Goal: Information Seeking & Learning: Learn about a topic

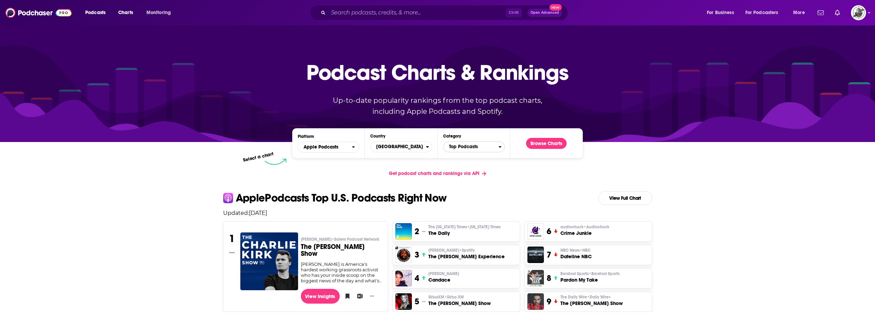
click at [460, 151] on span "Top Podcasts" at bounding box center [470, 147] width 55 height 12
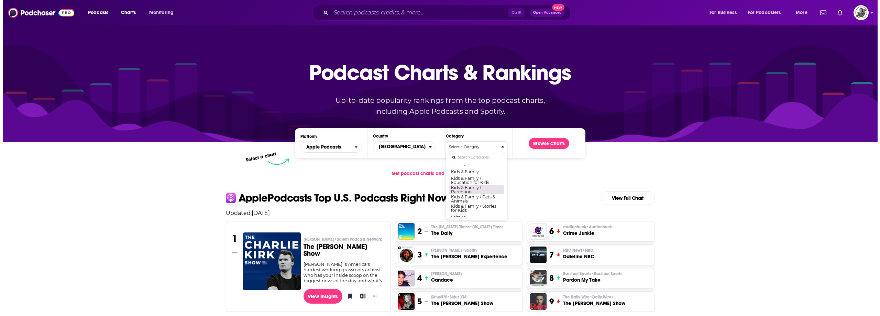
scroll to position [309, 0]
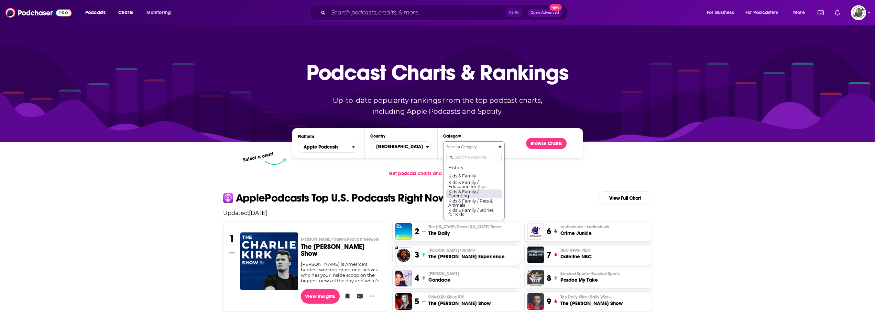
click at [469, 198] on button "Kids & Family / Parenting" at bounding box center [473, 193] width 55 height 9
click at [544, 147] on button "Browse Charts" at bounding box center [546, 143] width 41 height 11
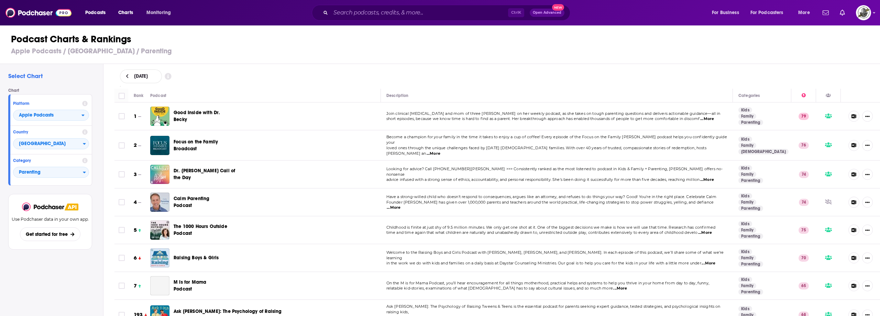
click at [333, 82] on div "September 18, 2025" at bounding box center [497, 76] width 755 height 14
click at [448, 60] on div "Podcast Charts & Rankings Apple Podcasts / United States / Parenting" at bounding box center [443, 44] width 886 height 39
click at [408, 17] on input "Search podcasts, credits, & more..." at bounding box center [419, 12] width 177 height 11
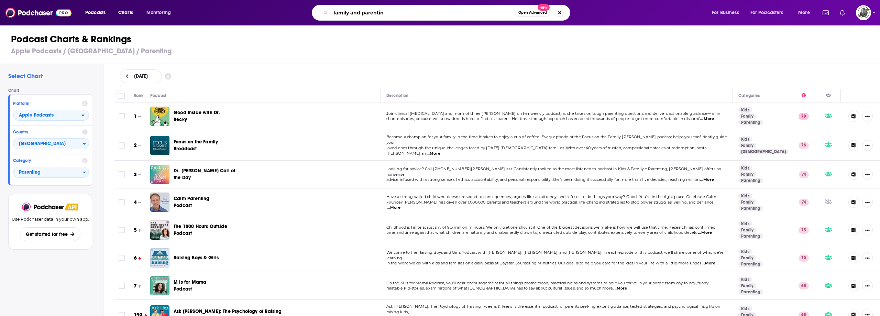
type input "family and parenting"
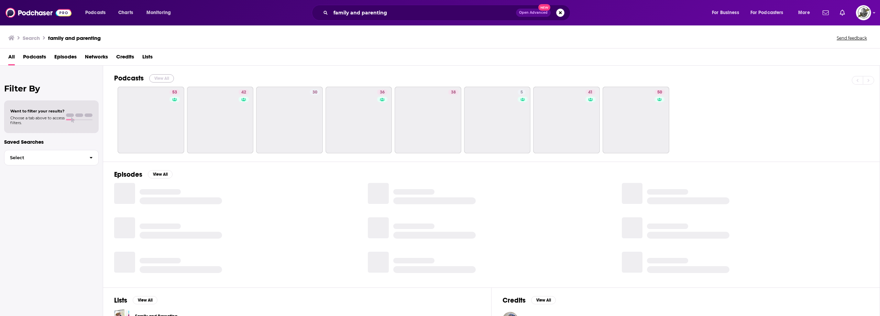
click at [167, 79] on button "View All" at bounding box center [161, 78] width 25 height 8
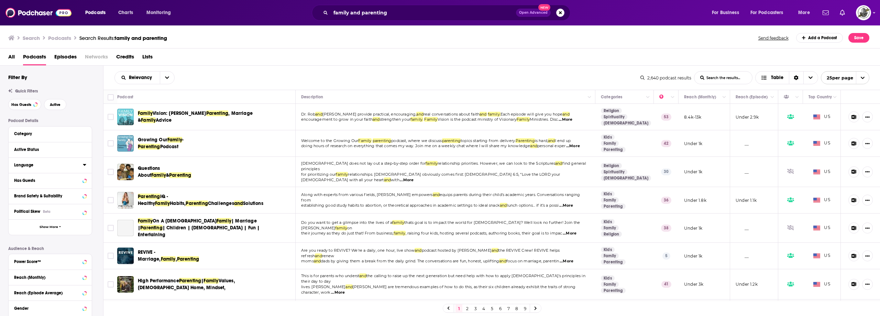
click at [84, 164] on icon at bounding box center [84, 165] width 3 height 2
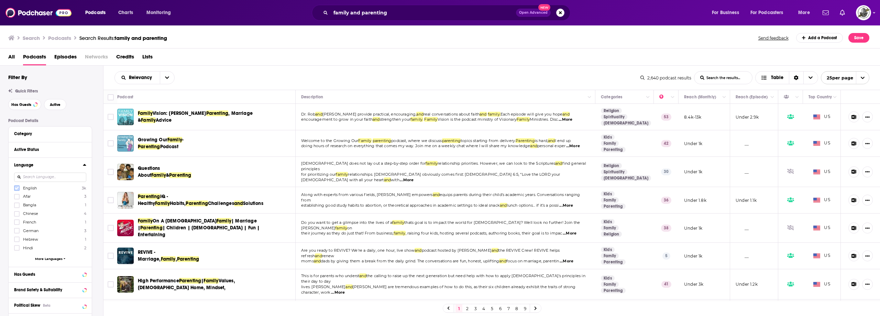
click at [16, 188] on icon at bounding box center [17, 188] width 4 height 3
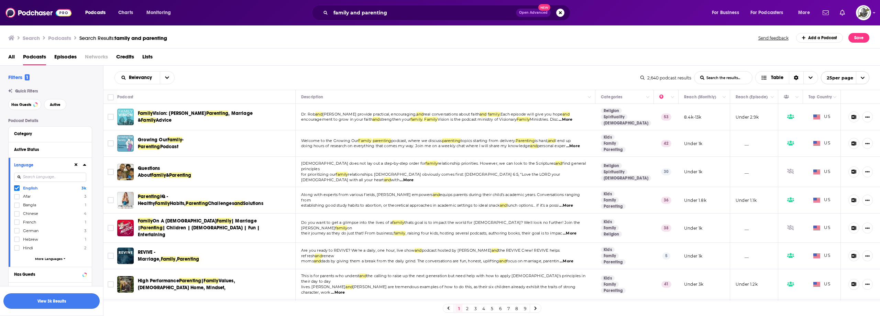
click at [78, 301] on button "View 3k Results" at bounding box center [51, 300] width 96 height 15
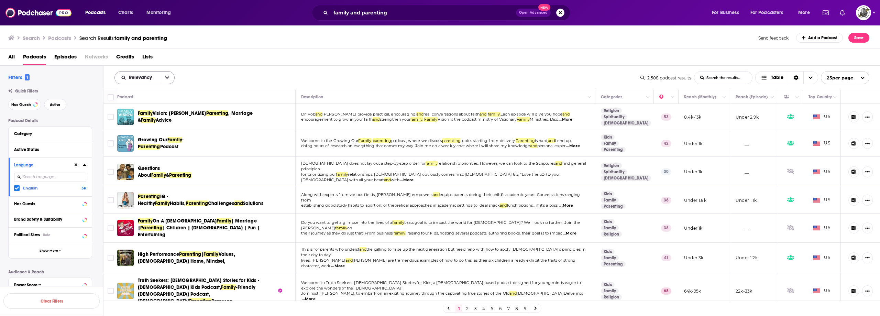
click at [171, 82] on button "open menu" at bounding box center [167, 77] width 14 height 12
click at [145, 133] on div "Power Score" at bounding box center [144, 137] width 60 height 12
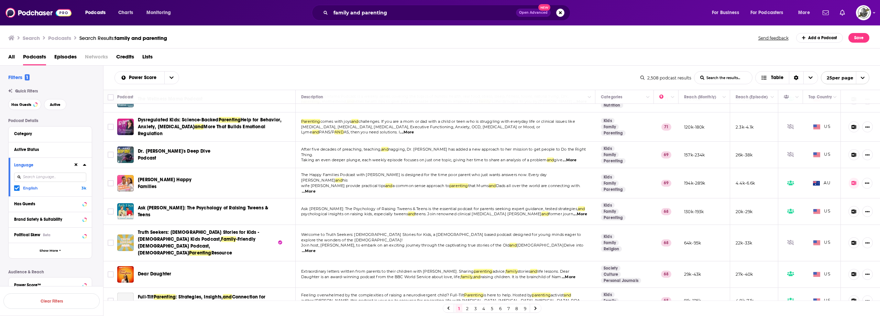
scroll to position [103, 0]
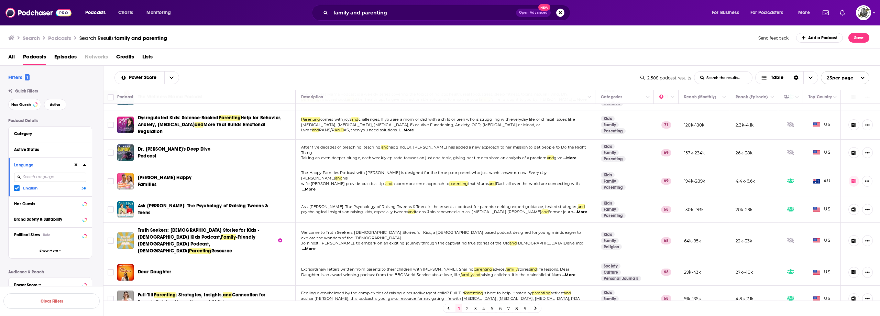
click at [572, 155] on span "...More" at bounding box center [570, 157] width 14 height 5
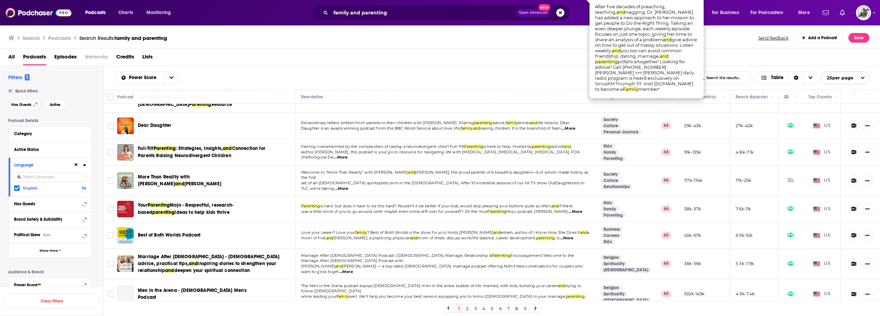
scroll to position [275, 0]
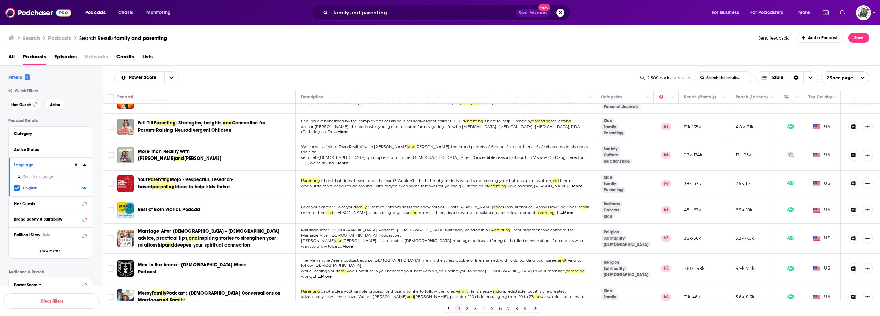
click at [412, 49] on div "All Podcasts Episodes Networks Credits Lists" at bounding box center [440, 56] width 880 height 17
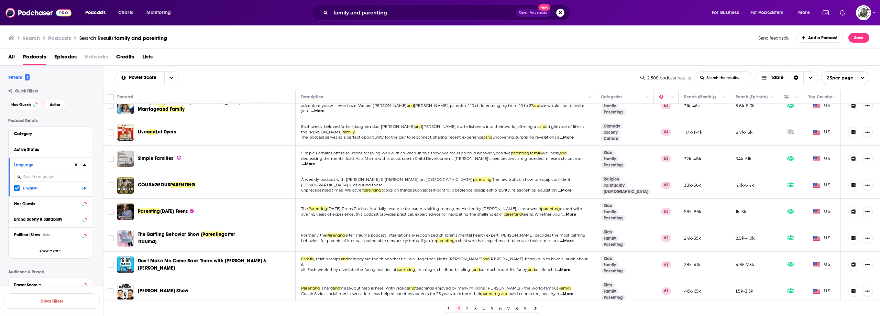
scroll to position [470, 0]
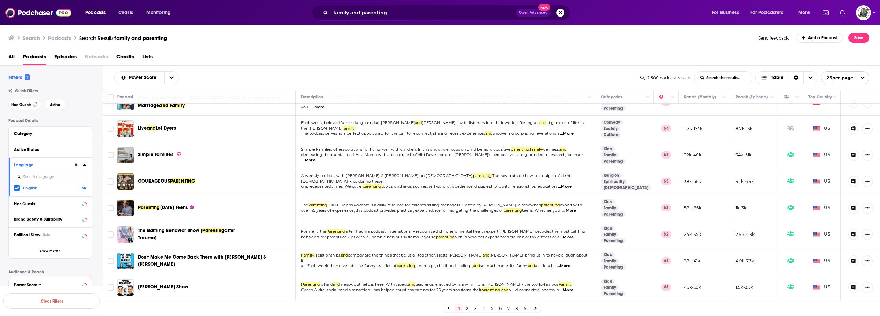
click at [466, 308] on link "2" at bounding box center [467, 308] width 7 height 8
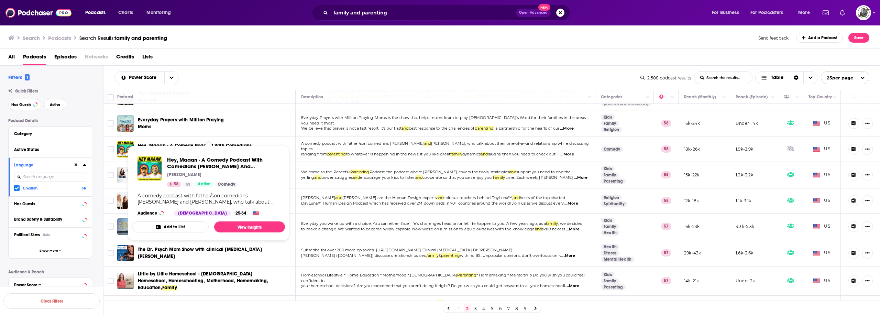
scroll to position [447, 0]
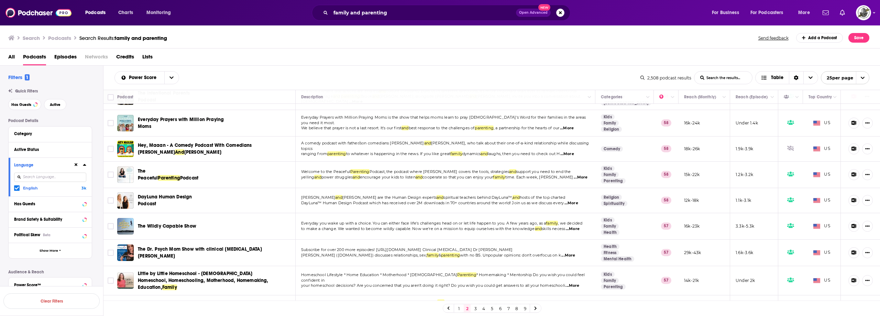
click at [574, 226] on span "...More" at bounding box center [573, 228] width 14 height 5
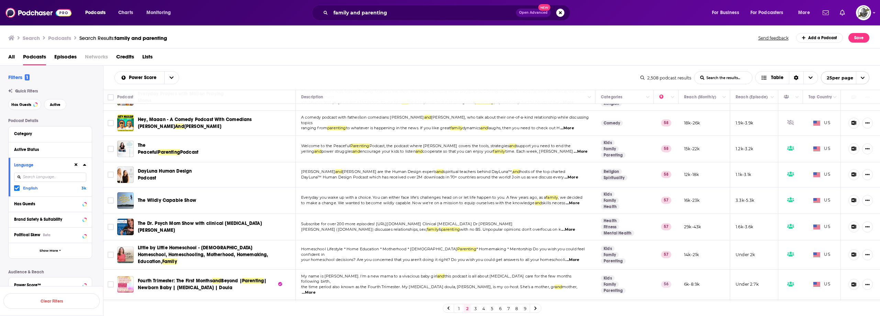
click at [574, 175] on span "...More" at bounding box center [571, 177] width 14 height 5
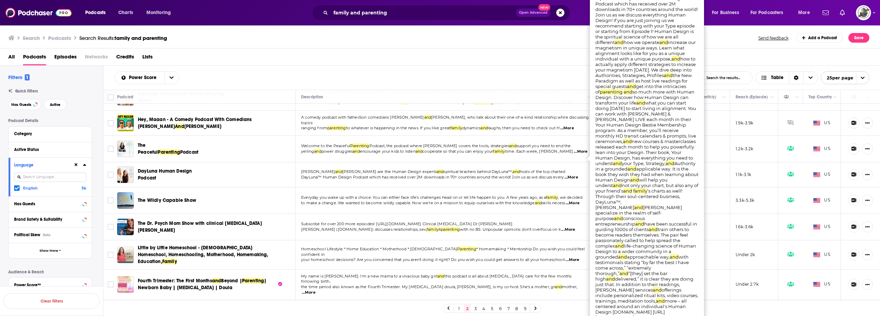
click at [533, 41] on div "Search Podcasts Search Results: family and parenting Send feedback Add a Podcas…" at bounding box center [438, 38] width 861 height 10
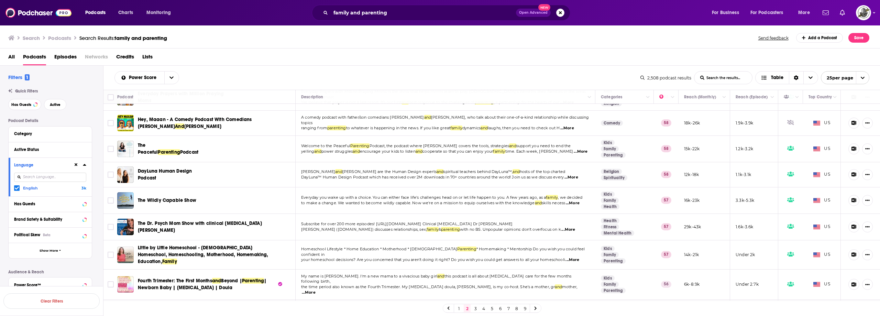
click at [475, 309] on link "3" at bounding box center [475, 308] width 7 height 8
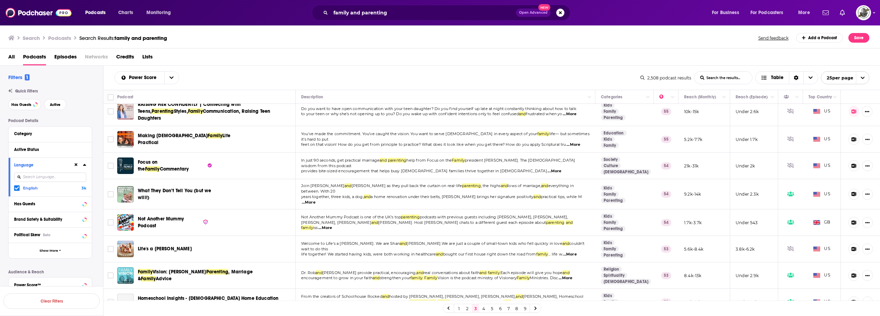
scroll to position [34, 0]
click at [310, 46] on div "Search Podcasts Search Results: family and parenting Send feedback Add a Podcas…" at bounding box center [440, 37] width 880 height 24
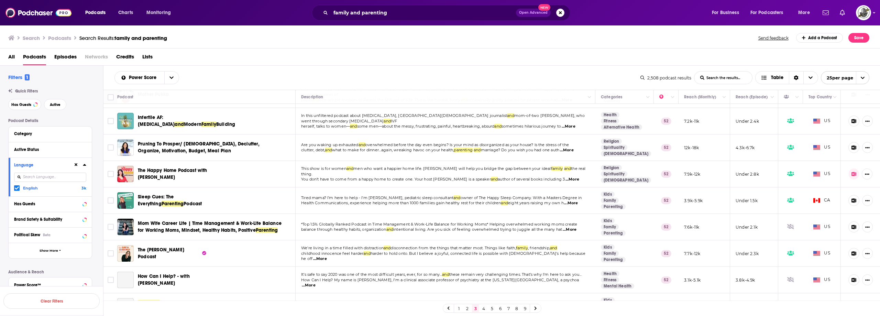
scroll to position [275, 0]
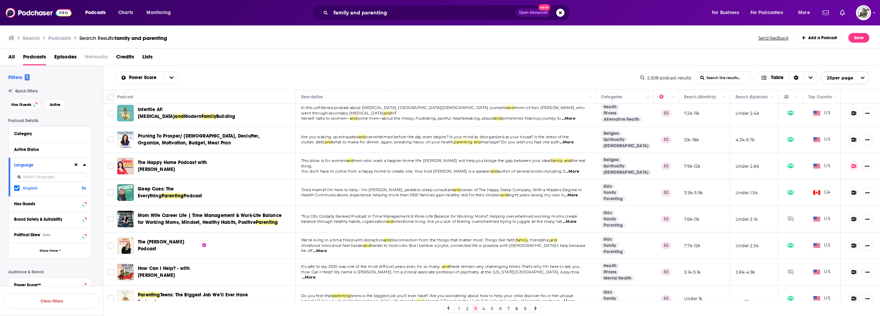
click at [577, 192] on span "...More" at bounding box center [571, 194] width 14 height 5
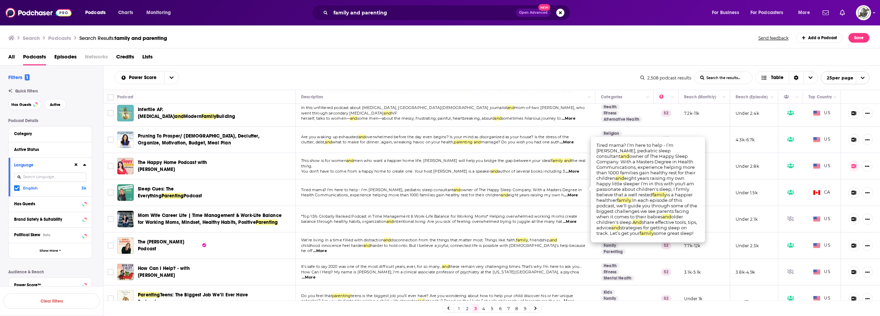
click at [576, 192] on span "...More" at bounding box center [571, 194] width 14 height 5
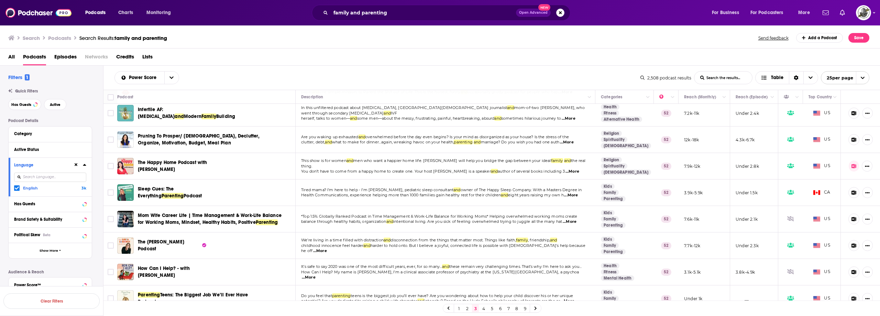
click at [336, 48] on div "Search Podcasts Search Results: family and parenting Send feedback Add a Podcas…" at bounding box center [440, 37] width 880 height 24
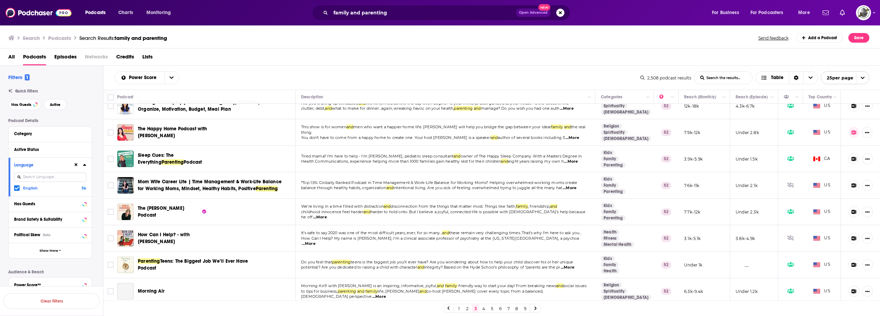
scroll to position [309, 0]
click at [327, 214] on span "...More" at bounding box center [320, 216] width 14 height 5
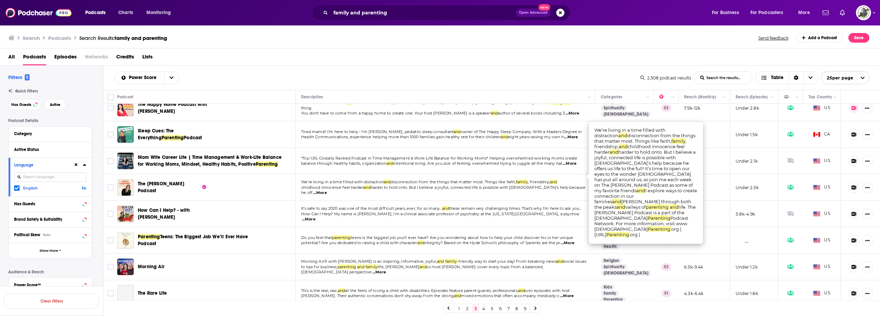
scroll to position [344, 0]
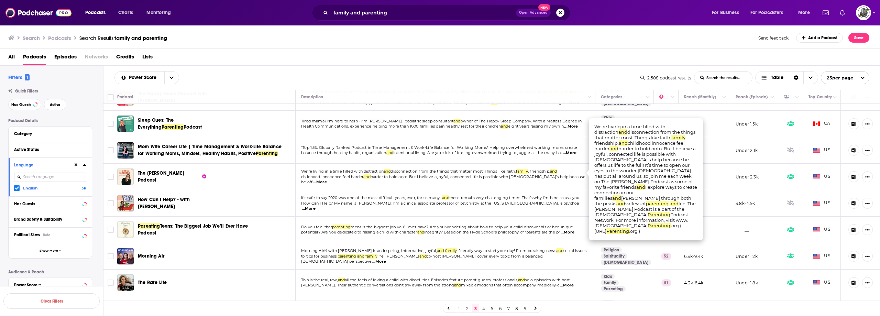
click at [472, 45] on div "Search Podcasts Search Results: family and parenting Send feedback Add a Podcas…" at bounding box center [440, 37] width 880 height 24
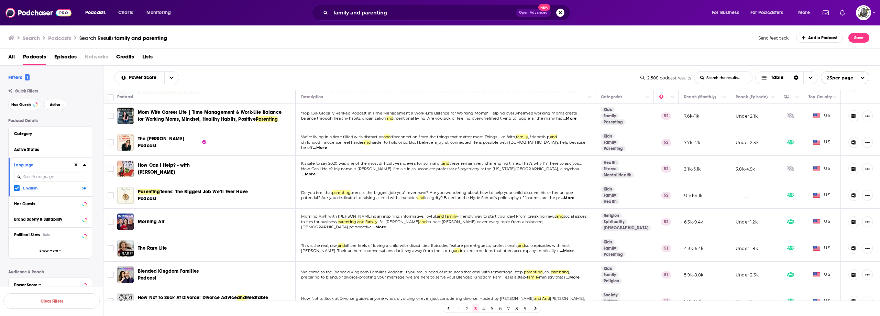
scroll to position [412, 0]
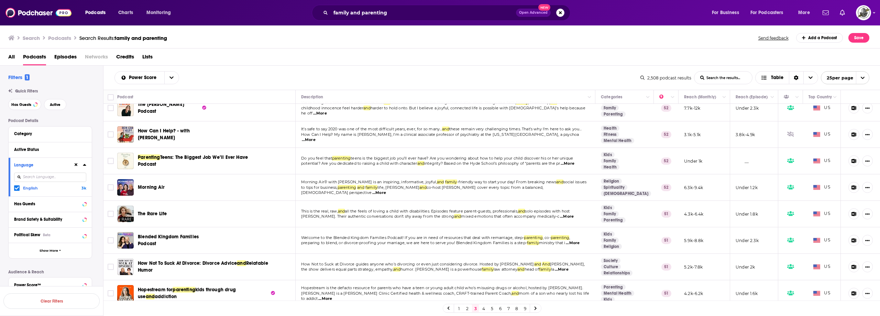
click at [573, 214] on span "...More" at bounding box center [567, 216] width 14 height 5
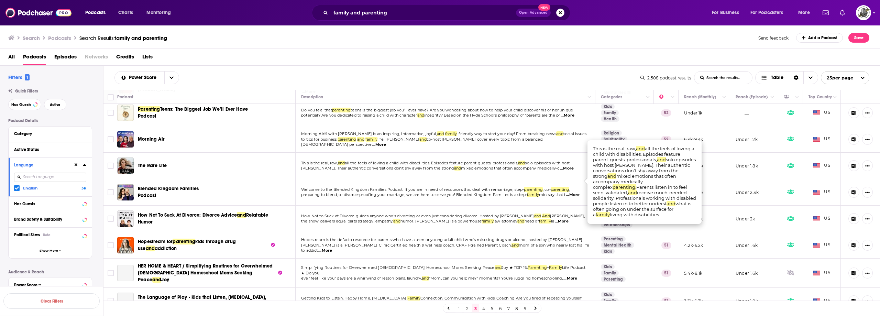
scroll to position [464, 0]
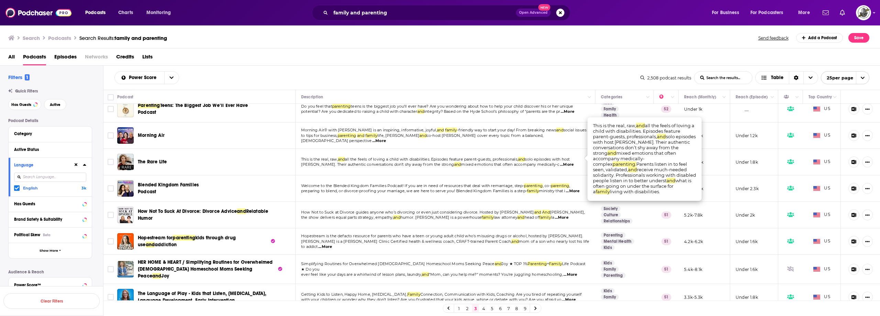
click at [609, 51] on div "All Podcasts Episodes Networks Credits Lists" at bounding box center [440, 56] width 880 height 17
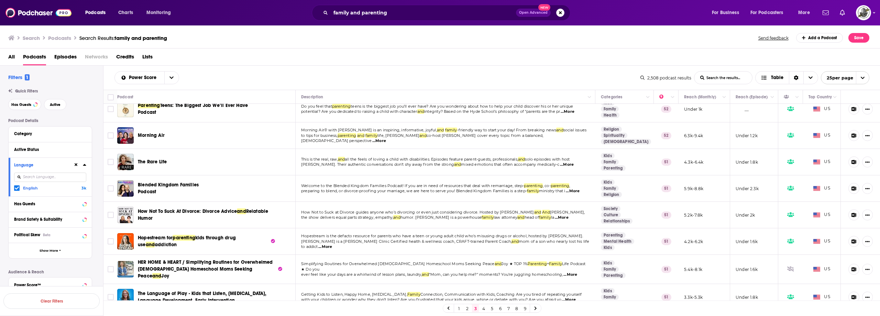
click at [482, 309] on link "4" at bounding box center [483, 308] width 7 height 8
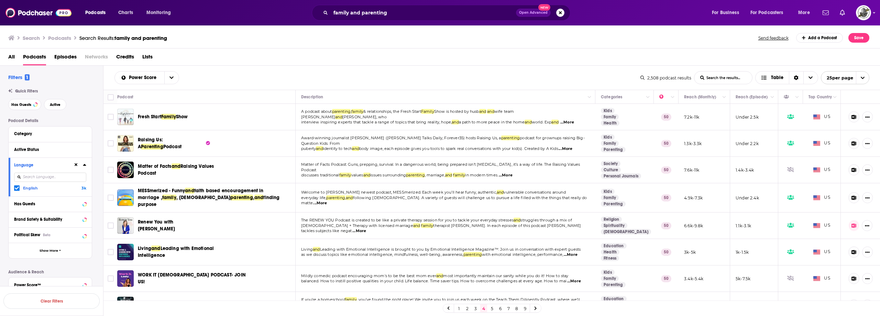
scroll to position [34, 0]
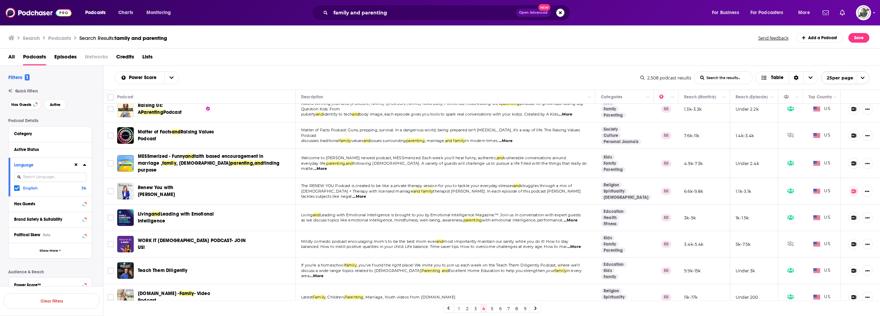
click at [575, 244] on span "...More" at bounding box center [574, 246] width 14 height 5
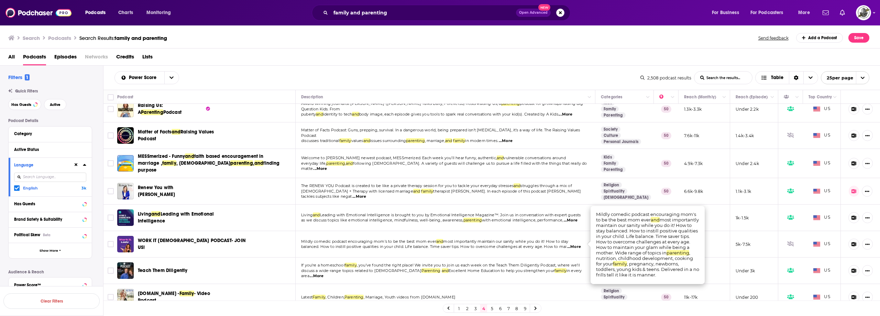
click at [447, 47] on div "Search Podcasts Search Results: family and parenting Send feedback Add a Podcas…" at bounding box center [440, 37] width 880 height 24
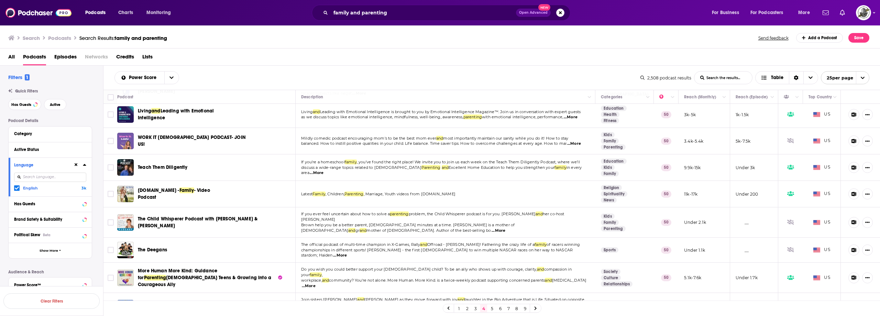
scroll to position [172, 0]
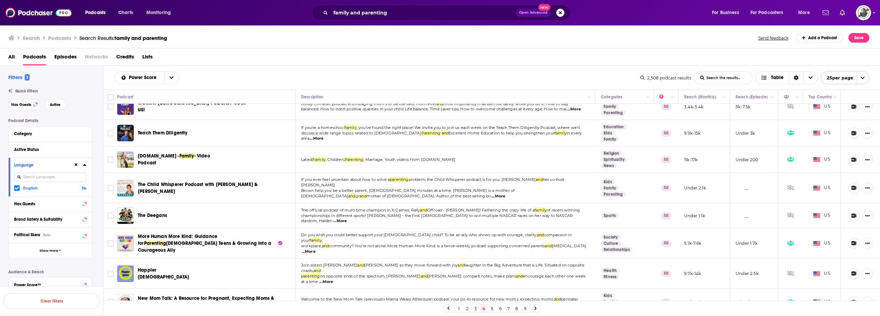
click at [505, 193] on span "...More" at bounding box center [498, 195] width 14 height 5
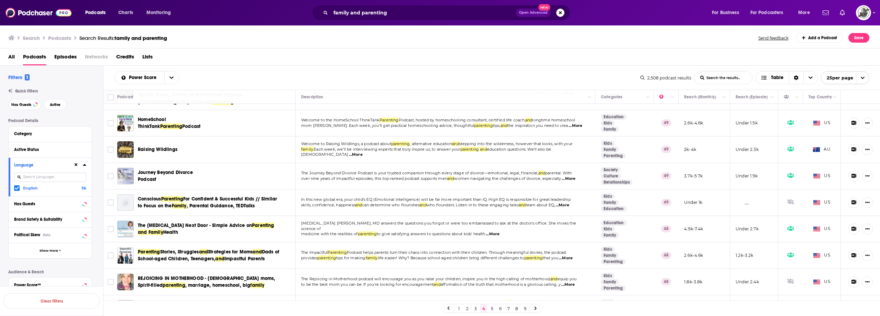
scroll to position [471, 0]
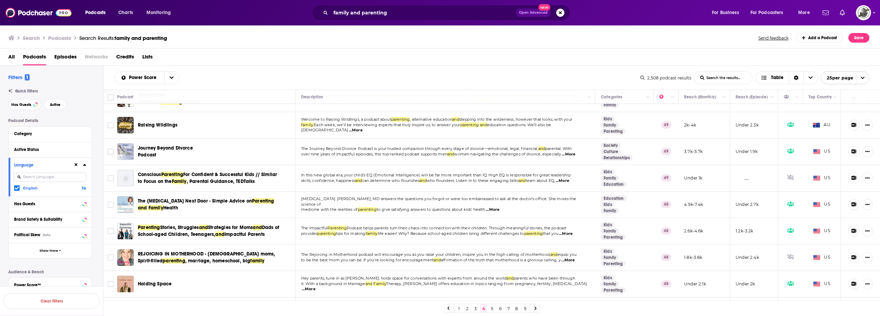
click at [572, 231] on span "...More" at bounding box center [566, 233] width 14 height 5
click at [471, 55] on div "All Podcasts Episodes Networks Credits Lists" at bounding box center [441, 58] width 866 height 14
click at [576, 310] on span "...More" at bounding box center [575, 312] width 14 height 5
click at [493, 307] on link "5" at bounding box center [491, 308] width 7 height 8
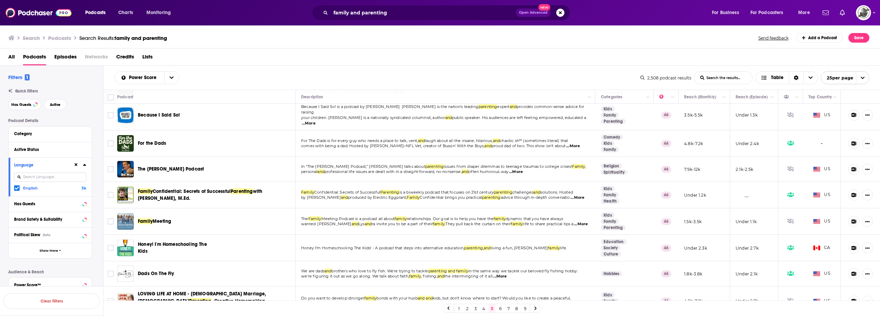
scroll to position [241, 0]
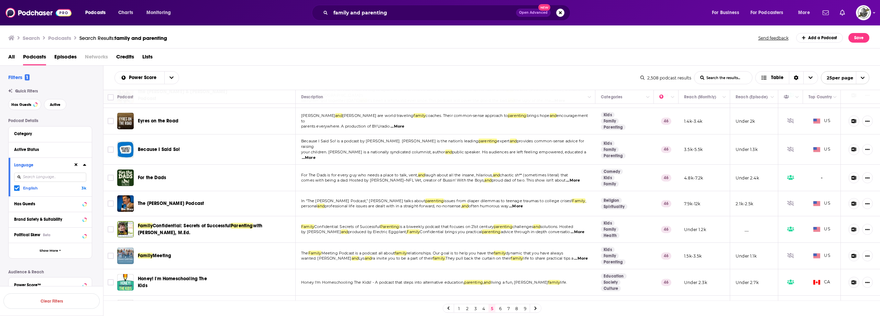
click at [315, 155] on span "...More" at bounding box center [309, 157] width 14 height 5
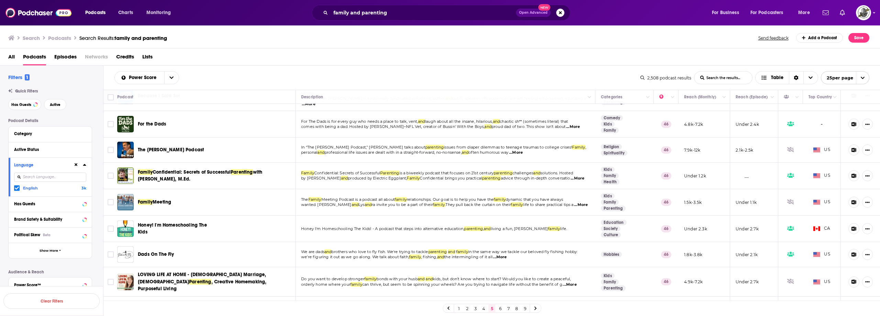
scroll to position [309, 0]
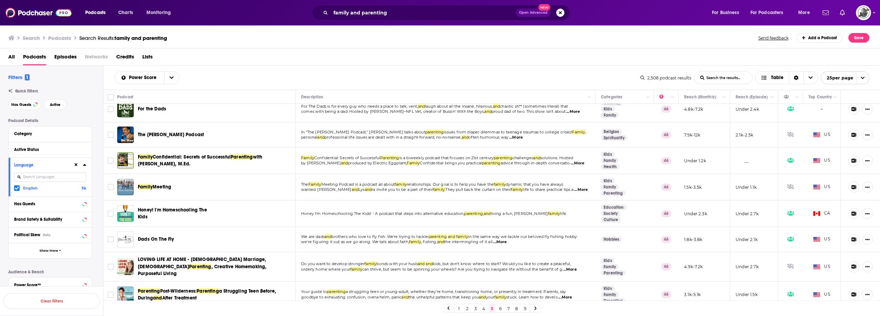
click at [572, 160] on span "...More" at bounding box center [577, 162] width 14 height 5
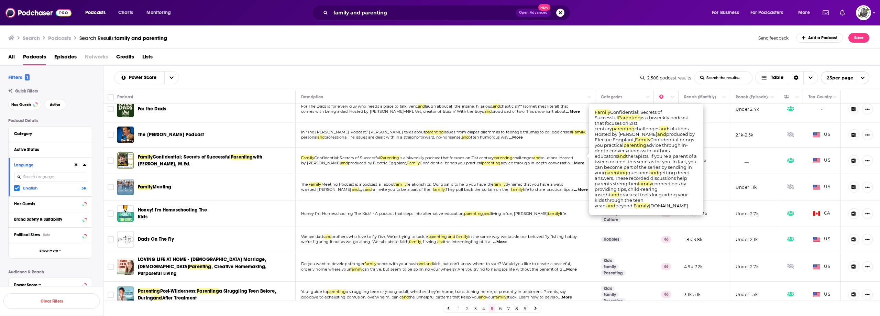
click at [572, 160] on span "...More" at bounding box center [577, 162] width 14 height 5
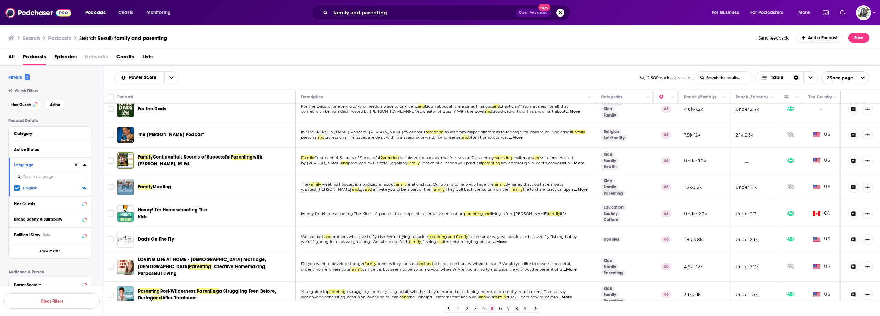
click at [493, 41] on div "Search Podcasts Search Results: family and parenting Send feedback Add a Podcas…" at bounding box center [438, 38] width 861 height 10
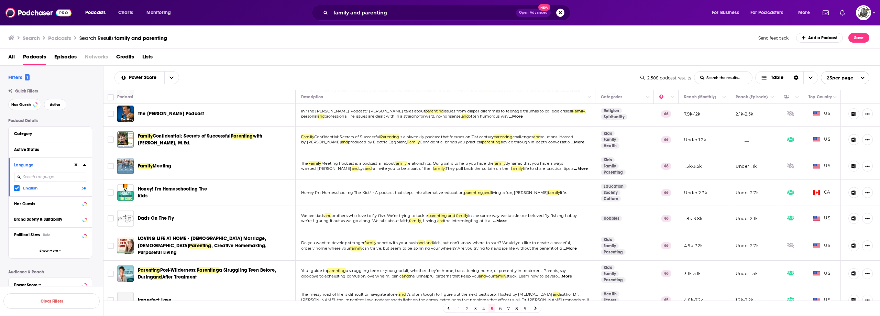
scroll to position [344, 0]
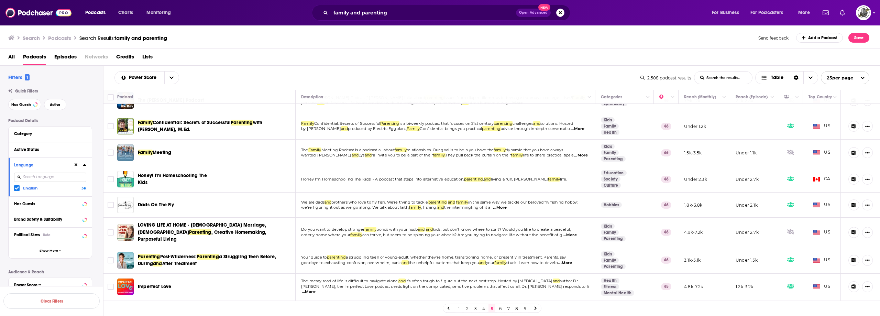
click at [506, 205] on span "...More" at bounding box center [500, 207] width 14 height 5
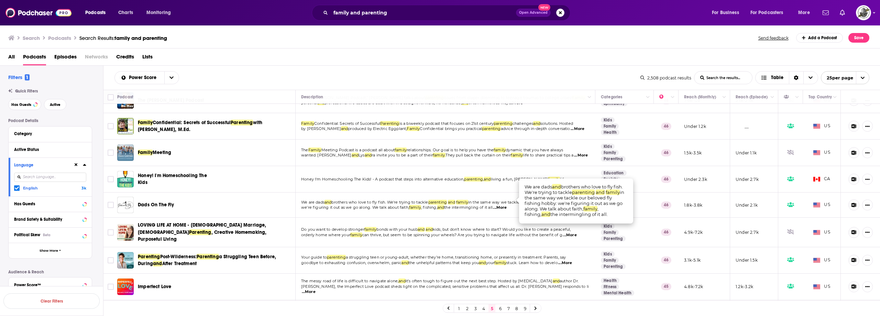
click at [574, 153] on span "...More" at bounding box center [581, 155] width 14 height 5
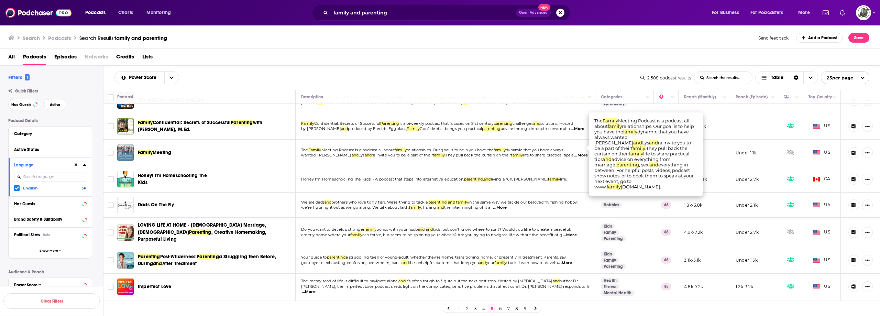
click at [574, 153] on span "...More" at bounding box center [581, 155] width 14 height 5
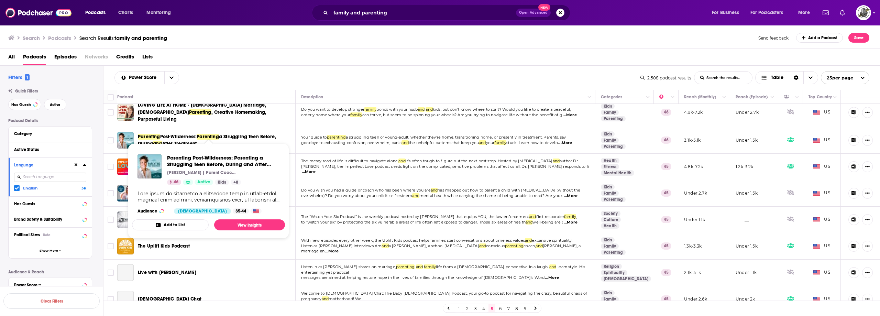
scroll to position [464, 0]
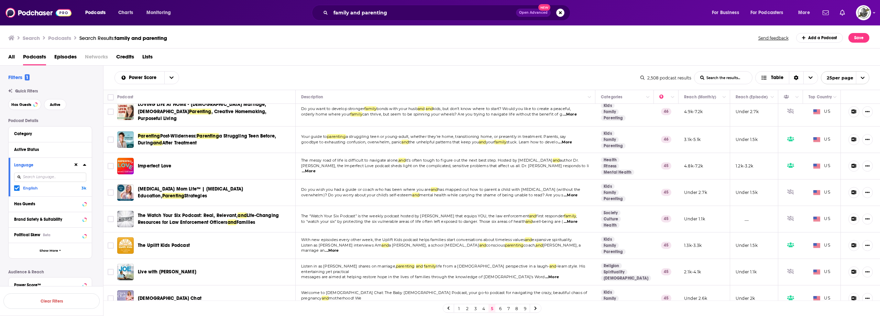
click at [502, 309] on link "6" at bounding box center [500, 308] width 7 height 8
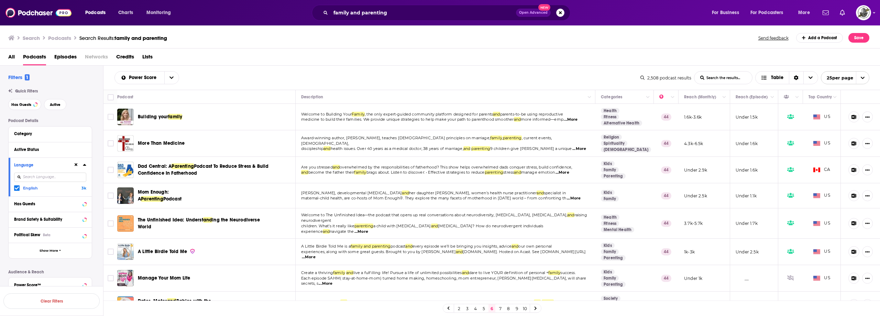
click at [576, 120] on span "...More" at bounding box center [571, 119] width 14 height 5
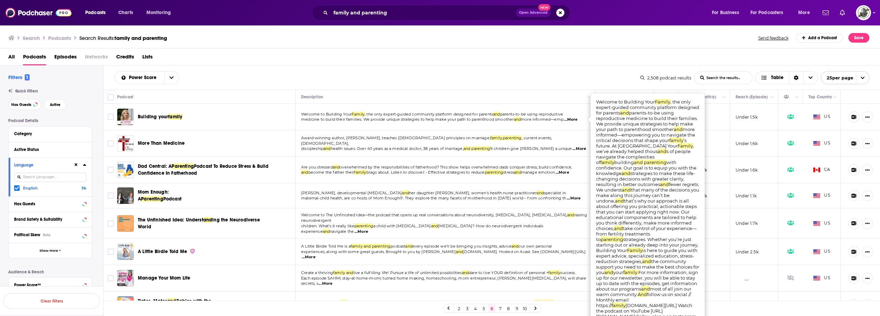
click at [475, 59] on div "All Podcasts Episodes Networks Credits Lists" at bounding box center [441, 58] width 866 height 14
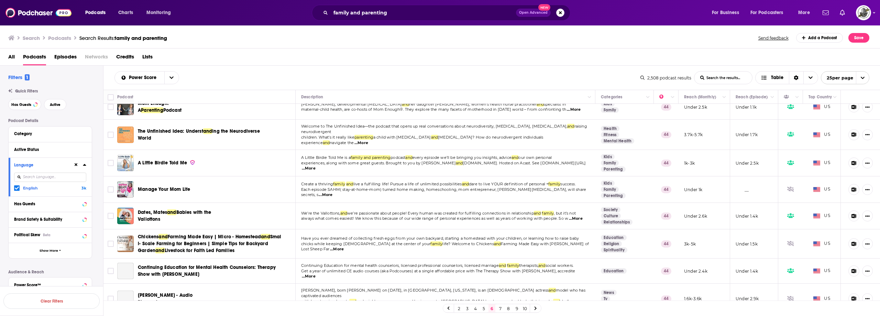
scroll to position [103, 0]
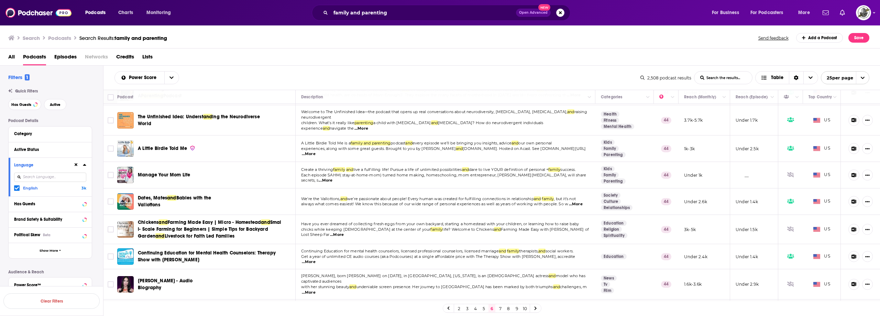
click at [315, 151] on span "...More" at bounding box center [309, 153] width 14 height 5
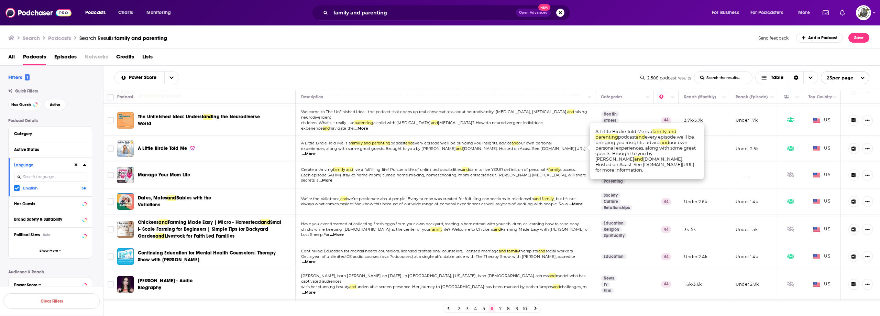
click at [418, 53] on div "All Podcasts Episodes Networks Credits Lists" at bounding box center [441, 58] width 866 height 14
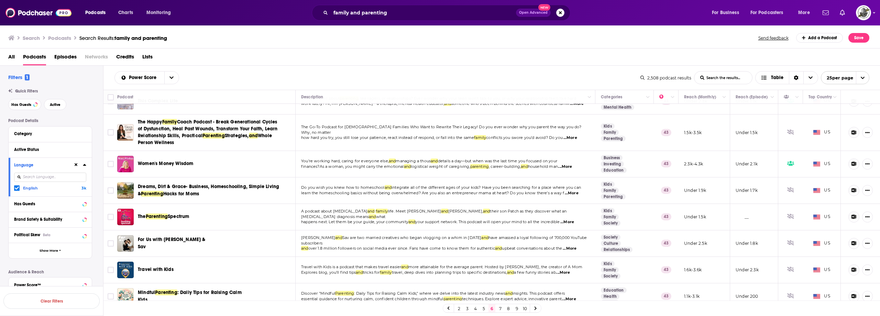
scroll to position [474, 0]
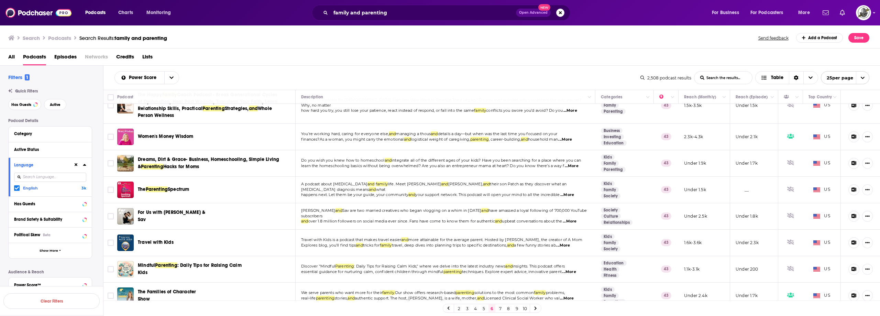
click at [569, 137] on span "...More" at bounding box center [565, 139] width 14 height 5
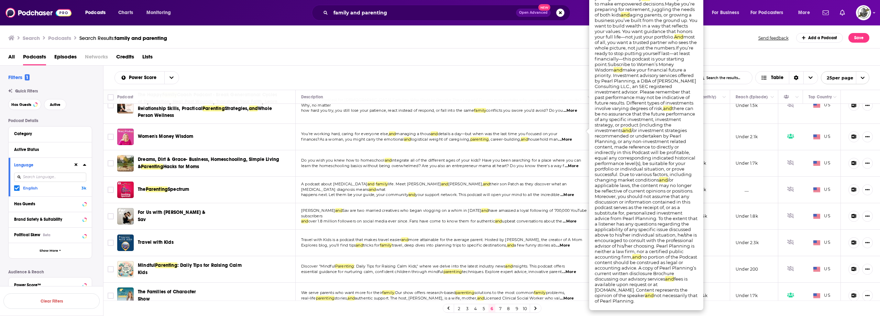
click at [501, 44] on div "Search Podcasts Search Results: family and parenting Send feedback Add a Podcas…" at bounding box center [440, 37] width 880 height 24
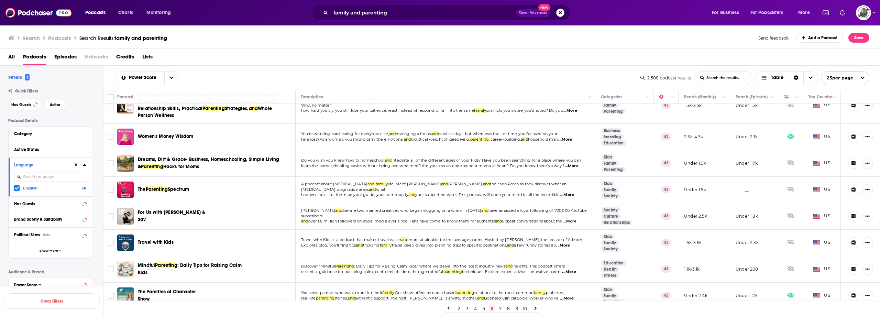
click at [501, 309] on link "7" at bounding box center [500, 308] width 7 height 8
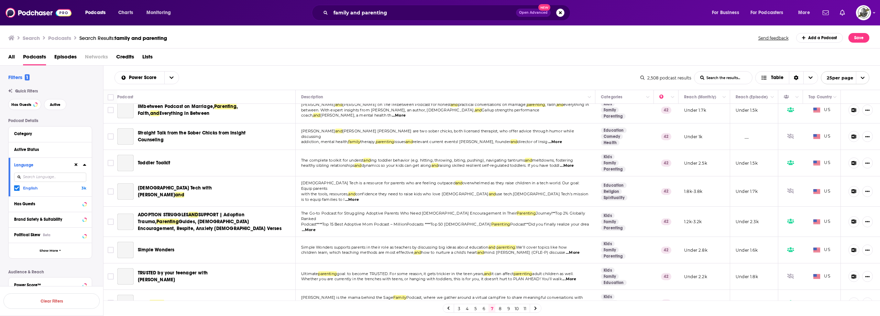
scroll to position [0, 0]
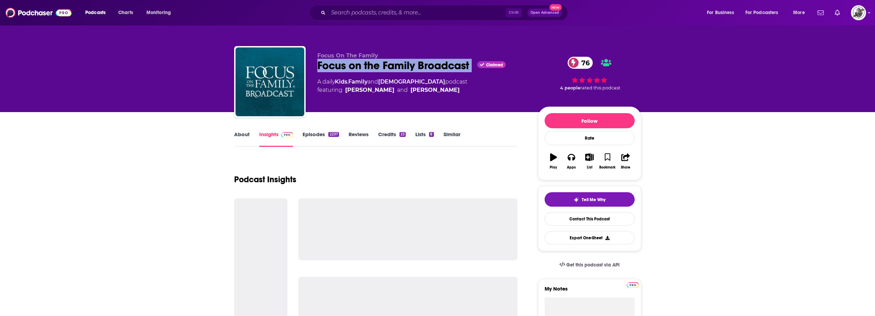
drag, startPoint x: 311, startPoint y: 67, endPoint x: 474, endPoint y: 65, distance: 162.2
click at [474, 65] on div "Focus On The Family Focus on the Family Broadcast Claimed 76 A daily Kids , Fam…" at bounding box center [437, 83] width 407 height 74
copy div "Focus on the Family Broadcast"
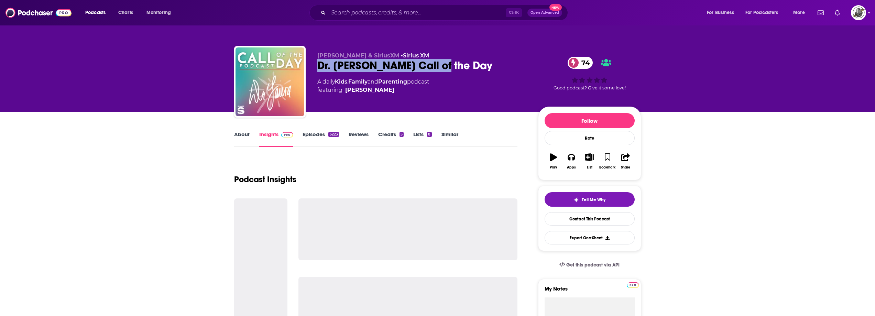
drag, startPoint x: 313, startPoint y: 66, endPoint x: 474, endPoint y: 64, distance: 160.1
click at [474, 64] on div "[PERSON_NAME] & SiriusXM • Sirius XM Dr. [PERSON_NAME] Call of the Day 74 A dai…" at bounding box center [437, 83] width 407 height 74
copy h2 "Dr. [PERSON_NAME] Call of the Day"
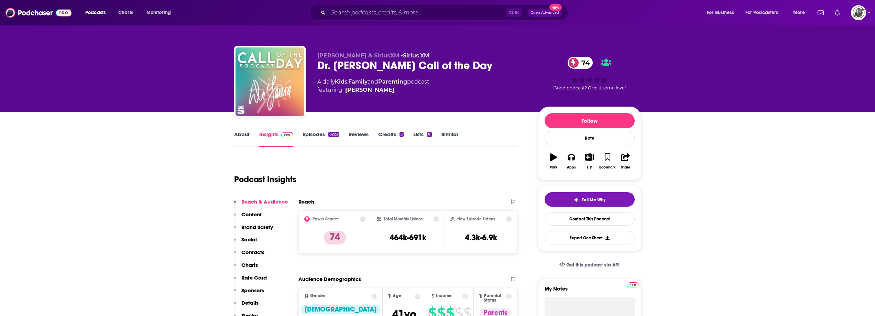
click at [437, 178] on div "Podcast Insights" at bounding box center [373, 175] width 278 height 35
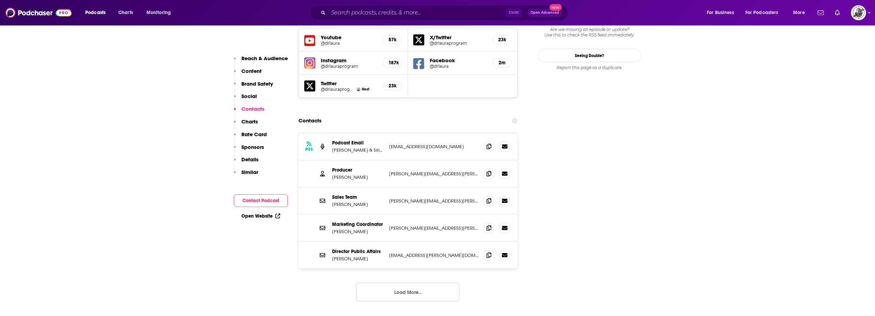
scroll to position [825, 0]
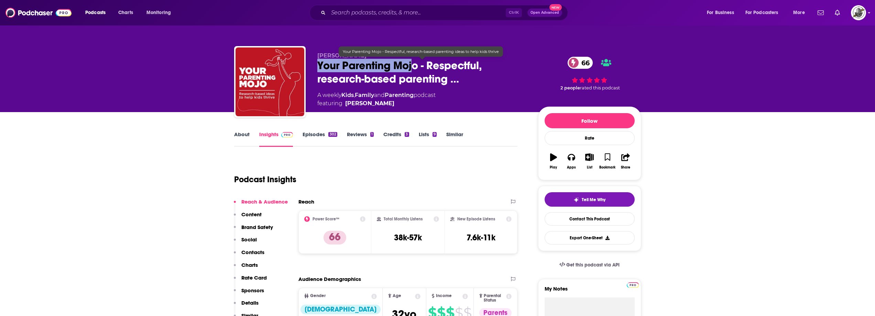
drag, startPoint x: 315, startPoint y: 65, endPoint x: 316, endPoint y: 62, distance: 3.6
click at [414, 70] on div "Jen Lumanlan Your Parenting Mojo - Respectful, research-based parenting … 66 A …" at bounding box center [437, 83] width 407 height 74
drag, startPoint x: 316, startPoint y: 62, endPoint x: 314, endPoint y: 58, distance: 4.5
click at [316, 61] on div "Jen Lumanlan Your Parenting Mojo - Respectful, research-based parenting … 66 A …" at bounding box center [437, 83] width 407 height 74
drag, startPoint x: 314, startPoint y: 56, endPoint x: 416, endPoint y: 71, distance: 103.1
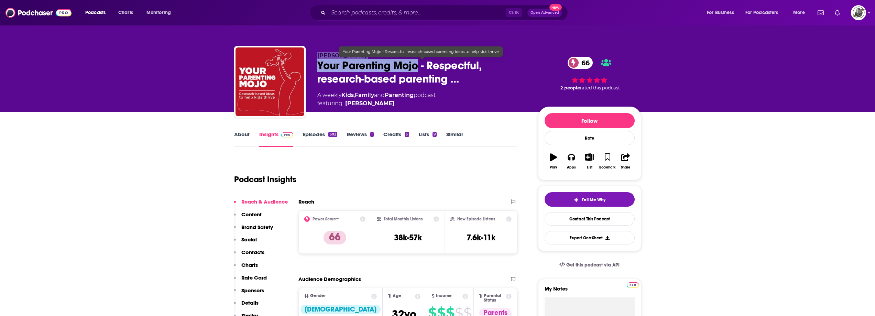
click at [416, 71] on div "Jen Lumanlan Your Parenting Mojo - Respectful, research-based parenting … 66 A …" at bounding box center [437, 83] width 407 height 74
copy div "Jen Lumanlan Your Parenting Mojo"
drag, startPoint x: 332, startPoint y: 62, endPoint x: 325, endPoint y: 60, distance: 7.8
click at [332, 62] on span "Your Parenting Mojo - Respectful, research-based parenting …" at bounding box center [422, 72] width 210 height 27
click at [318, 57] on span "Jen Lumanlan" at bounding box center [341, 55] width 49 height 7
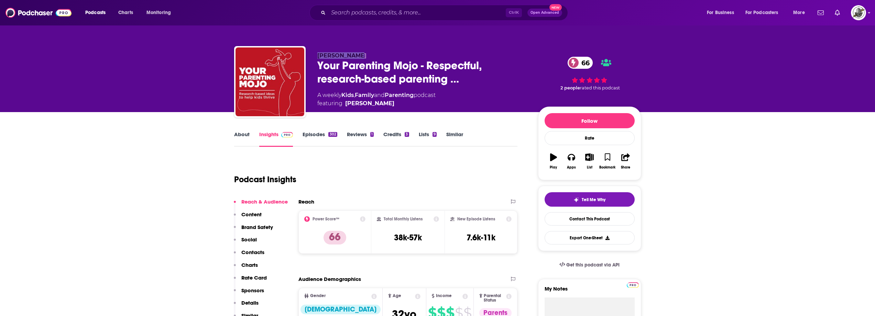
drag, startPoint x: 316, startPoint y: 56, endPoint x: 361, endPoint y: 53, distance: 44.7
click at [361, 53] on div "Jen Lumanlan Your Parenting Mojo - Respectful, research-based parenting … 66 A …" at bounding box center [437, 83] width 407 height 74
copy span "Jen Lumanlan"
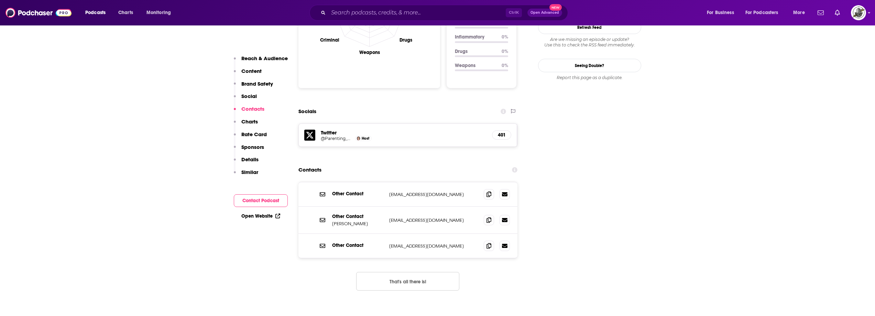
scroll to position [722, 0]
drag, startPoint x: 388, startPoint y: 185, endPoint x: 465, endPoint y: 181, distance: 76.4
click at [465, 206] on div "Other Contact Jen Lumanlan jen@yourparentingmojo.com jen@yourparentingmojo.com" at bounding box center [407, 219] width 219 height 27
copy p "jen@yourparentingmojo.com"
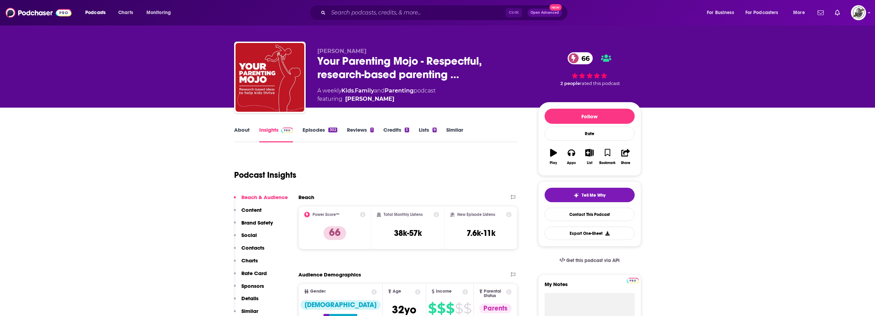
scroll to position [0, 0]
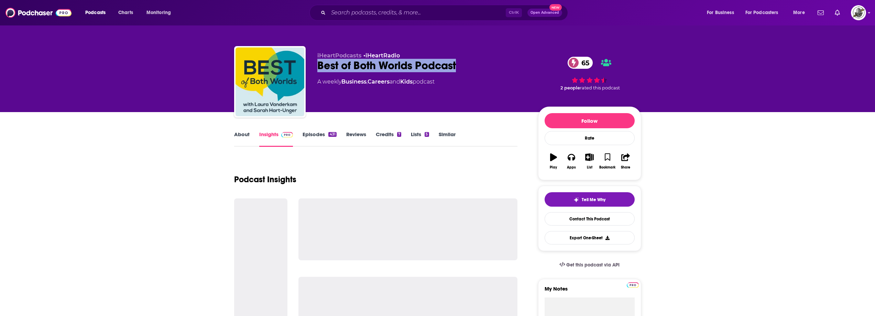
drag, startPoint x: 421, startPoint y: 66, endPoint x: 462, endPoint y: 66, distance: 41.6
click at [462, 66] on div "iHeartPodcasts • iHeartRadio Best of Both Worlds Podcast 65 A weekly Business ,…" at bounding box center [437, 83] width 407 height 74
copy h2 "Best of Both Worlds Podcast"
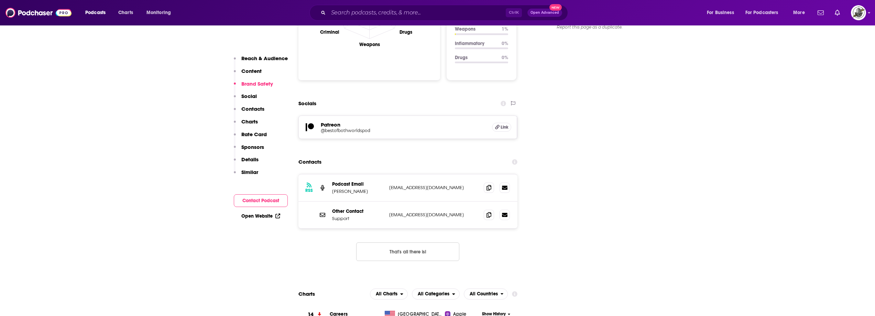
scroll to position [756, 0]
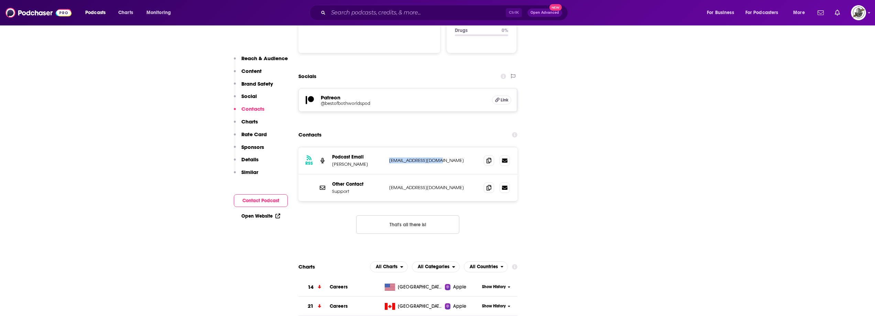
drag, startPoint x: 427, startPoint y: 125, endPoint x: 455, endPoint y: 125, distance: 27.5
click at [455, 147] on div "RSS Podcast Email [PERSON_NAME] [EMAIL_ADDRESS][DOMAIN_NAME] [EMAIL_ADDRESS][DO…" at bounding box center [407, 160] width 219 height 27
copy p "[EMAIL_ADDRESS][DOMAIN_NAME]"
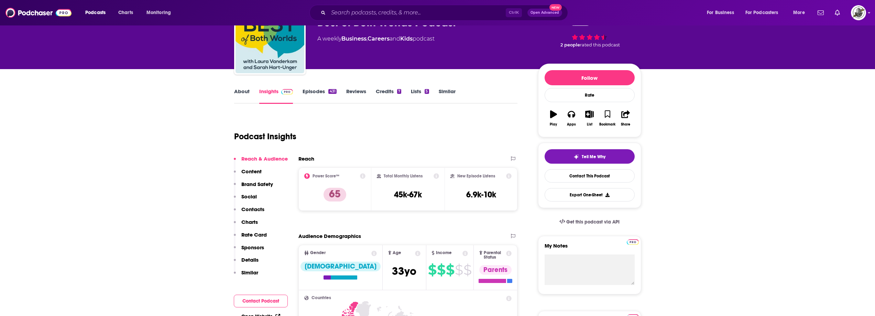
scroll to position [0, 0]
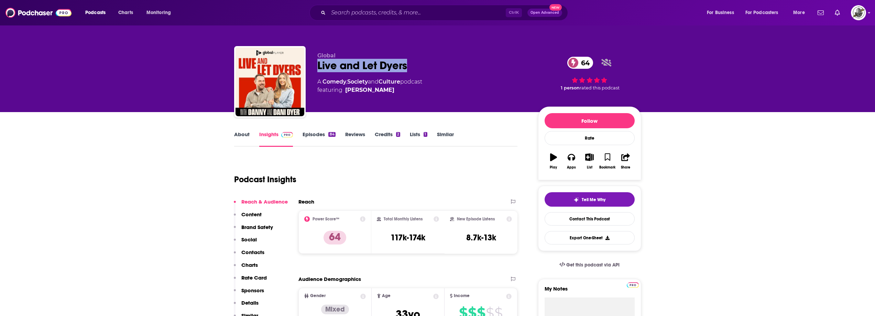
drag, startPoint x: 332, startPoint y: 66, endPoint x: 422, endPoint y: 67, distance: 89.7
click at [422, 67] on div "Global Live and Let Dyers 64 A Comedy , Society and Culture podcast featuring D…" at bounding box center [437, 83] width 407 height 74
copy h2 "Live and Let Dyers"
click at [342, 57] on p "Global" at bounding box center [422, 55] width 210 height 7
drag, startPoint x: 318, startPoint y: 66, endPoint x: 418, endPoint y: 65, distance: 100.3
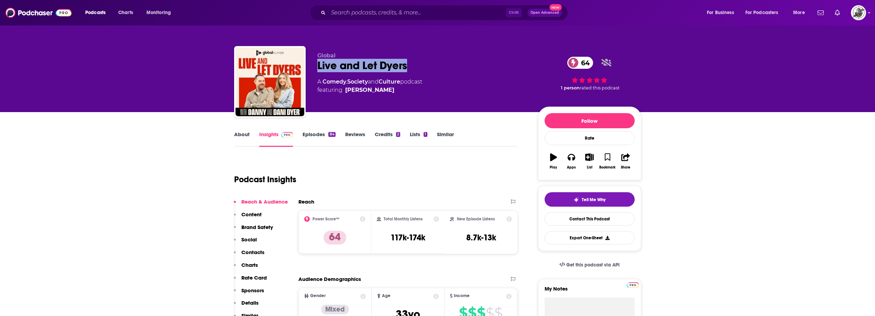
click at [418, 65] on div "Global Live and Let Dyers 64 A Comedy , Society and Culture podcast featuring D…" at bounding box center [437, 83] width 407 height 74
copy h2 "Live and Let Dyers"
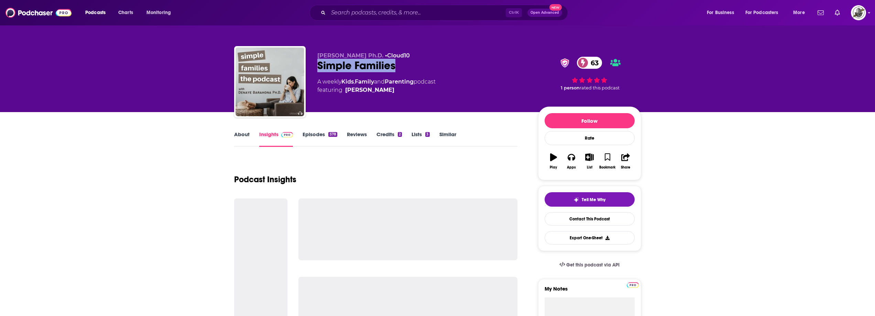
drag, startPoint x: 318, startPoint y: 69, endPoint x: 431, endPoint y: 69, distance: 113.1
click at [431, 69] on div "Simple Families 63" at bounding box center [422, 65] width 210 height 13
click at [337, 72] on div "Simple Families 63" at bounding box center [422, 65] width 210 height 13
drag, startPoint x: 319, startPoint y: 55, endPoint x: 394, endPoint y: 65, distance: 76.3
click at [394, 65] on div "[PERSON_NAME] Ph.D. • Cloud10 Simple Families 63 A weekly Kids , Family and Par…" at bounding box center [437, 83] width 407 height 74
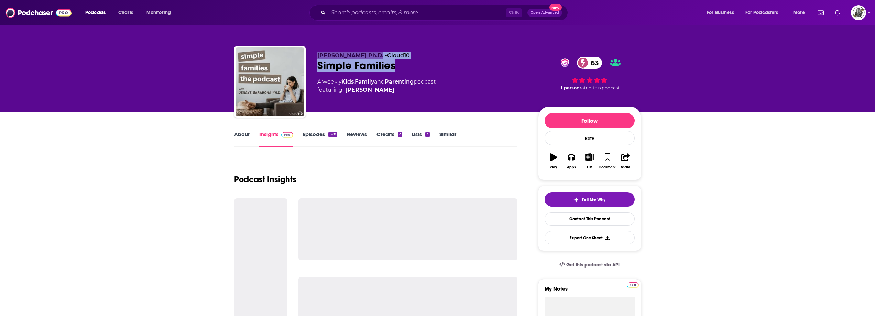
copy div "[PERSON_NAME] Ph.D. • Cloud10 Simple Families"
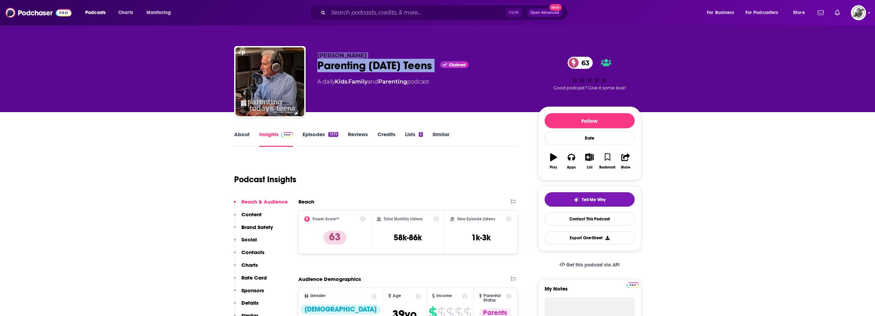
drag, startPoint x: 316, startPoint y: 54, endPoint x: 440, endPoint y: 65, distance: 123.8
click at [440, 65] on div "Mark Gregston Parenting Today's Teens Claimed 63 A daily Kids , Family and Pare…" at bounding box center [437, 83] width 407 height 74
copy div "Mark Gregston Parenting Today's Teens"
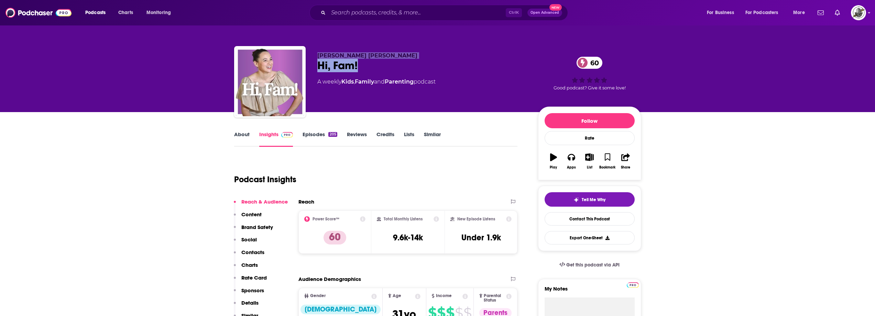
drag, startPoint x: 316, startPoint y: 55, endPoint x: 376, endPoint y: 66, distance: 61.0
click at [376, 66] on div "[PERSON_NAME] [PERSON_NAME] Hi, Fam! 60 A weekly Kids , Family and Parenting po…" at bounding box center [437, 83] width 407 height 74
copy div "[PERSON_NAME] [PERSON_NAME] Hi, Fam!"
click at [337, 67] on div "Hi, Fam! 60" at bounding box center [422, 65] width 210 height 13
drag, startPoint x: 318, startPoint y: 67, endPoint x: 361, endPoint y: 66, distance: 43.6
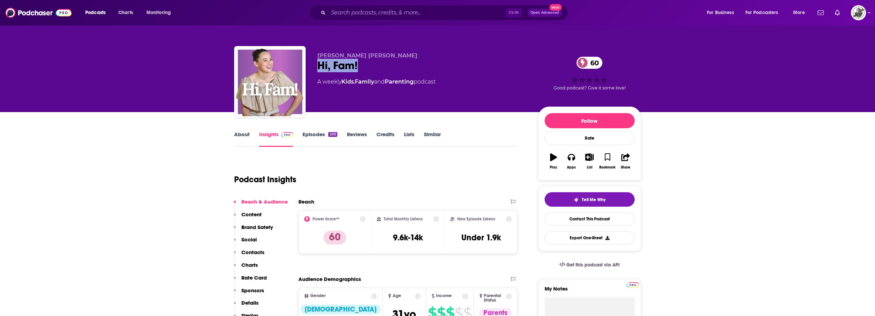
click at [361, 66] on div "Hi, Fam! 60" at bounding box center [422, 65] width 210 height 13
copy h2 "Hi, Fam!"
drag, startPoint x: 316, startPoint y: 55, endPoint x: 395, endPoint y: 55, distance: 78.3
click at [395, 55] on div "Avital Schreiber Levy Hi, Fam! 60 A weekly Kids , Family and Parenting podcast …" at bounding box center [437, 83] width 407 height 74
copy span "Avital Schreiber Levy"
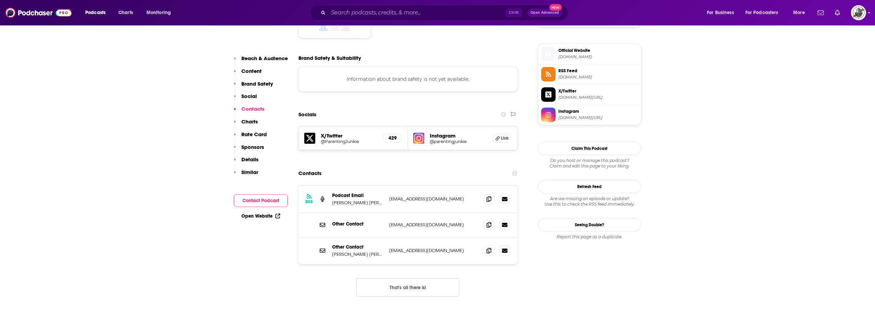
scroll to position [619, 0]
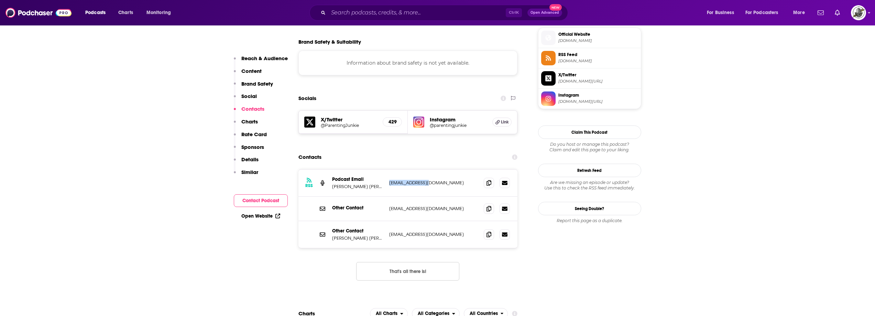
drag, startPoint x: 386, startPoint y: 142, endPoint x: 444, endPoint y: 142, distance: 58.4
click at [444, 169] on div "RSS Podcast Email Avital Schreiber Levy avital@hifam.com avital@hifam.com" at bounding box center [407, 182] width 219 height 27
copy div "avital@hifam.com"
click at [501, 229] on div "RSS Podcast Email Avital Schreiber Levy avital@hifam.com avital@hifam.com Other…" at bounding box center [407, 230] width 219 height 122
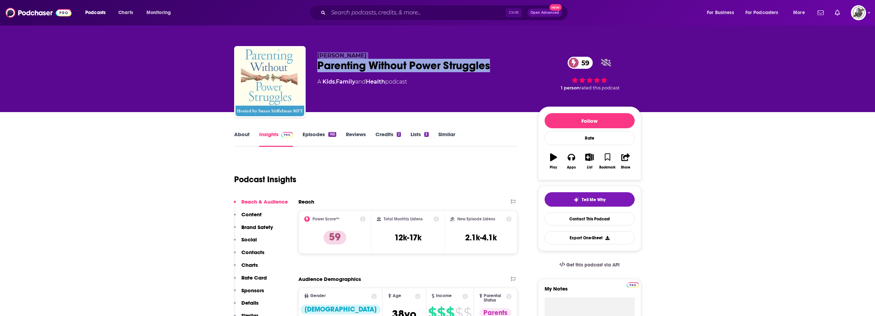
drag, startPoint x: 315, startPoint y: 52, endPoint x: 499, endPoint y: 66, distance: 185.1
click at [499, 66] on div "[PERSON_NAME] Parenting Without Power Struggles 59 A Kids , Family and Health p…" at bounding box center [437, 83] width 407 height 74
copy div "Susan Stiffelman Parenting Without Power Struggles"
click at [350, 55] on span "Susan Stiffelman" at bounding box center [341, 55] width 49 height 7
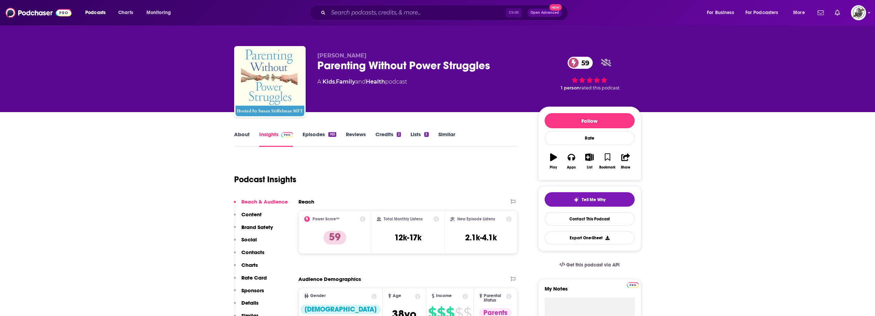
drag, startPoint x: 316, startPoint y: 55, endPoint x: 370, endPoint y: 50, distance: 53.9
click at [370, 50] on div "Susan Stiffelman Parenting Without Power Struggles 59 A Kids , Family and Healt…" at bounding box center [437, 83] width 407 height 74
copy span "Susan Stiffelman"
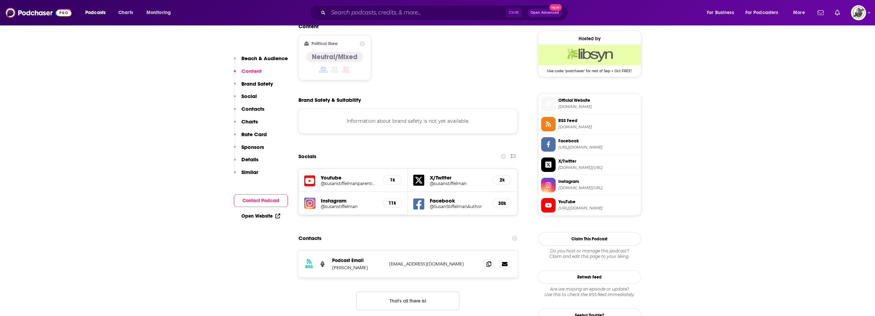
scroll to position [584, 0]
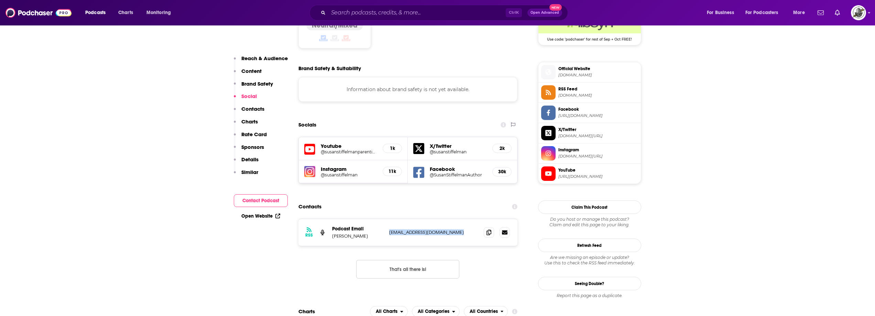
drag, startPoint x: 388, startPoint y: 197, endPoint x: 457, endPoint y: 194, distance: 69.8
click at [457, 219] on div "RSS Podcast Email Susan Stiffelman parentingwithsusan@gmail.com parentingwithsu…" at bounding box center [407, 232] width 219 height 27
copy p "parentingwithsusan@gmail.com"
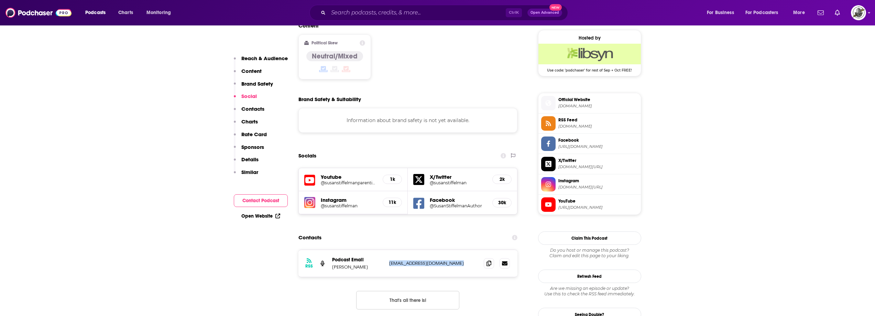
scroll to position [550, 0]
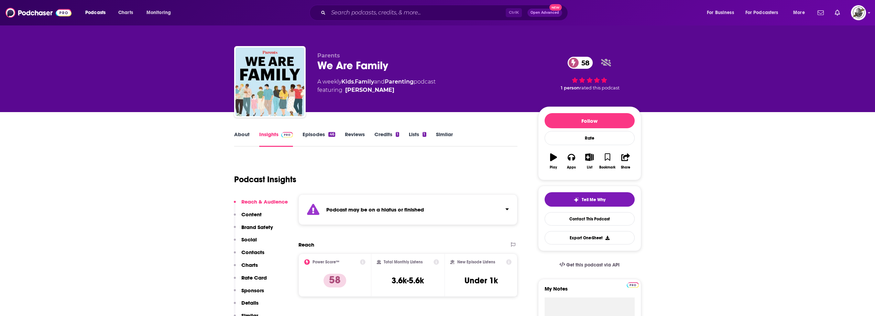
click at [431, 212] on div "Podcast may be on a hiatus or finished" at bounding box center [407, 209] width 219 height 31
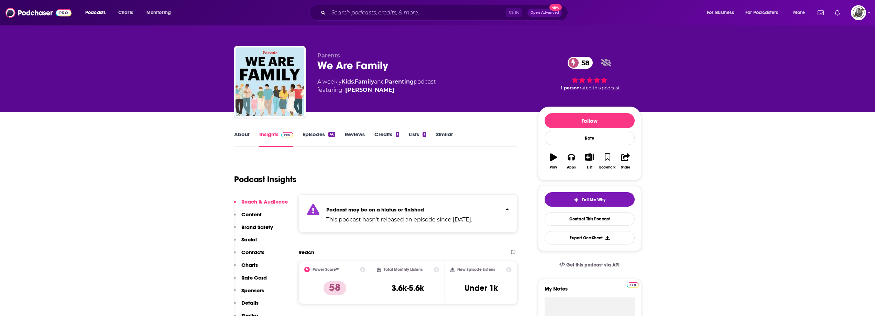
click at [431, 212] on p "Podcast may be on a hiatus or finished" at bounding box center [399, 209] width 146 height 7
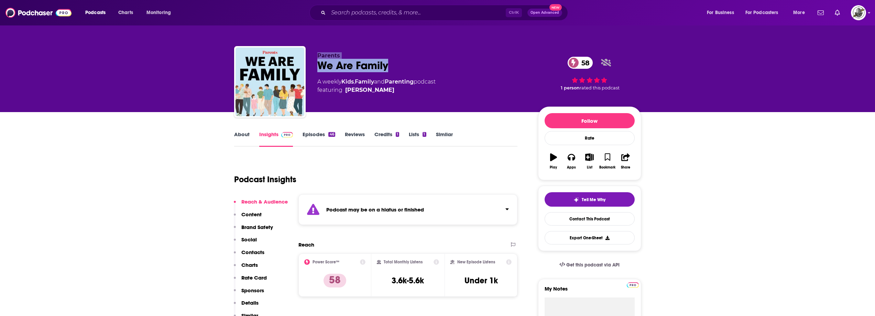
drag, startPoint x: 318, startPoint y: 54, endPoint x: 407, endPoint y: 65, distance: 89.7
click at [407, 65] on div "Parents We Are Family 58 A weekly Kids , Family and Parenting podcast featuring…" at bounding box center [422, 79] width 210 height 55
copy div "Parents We Are Family"
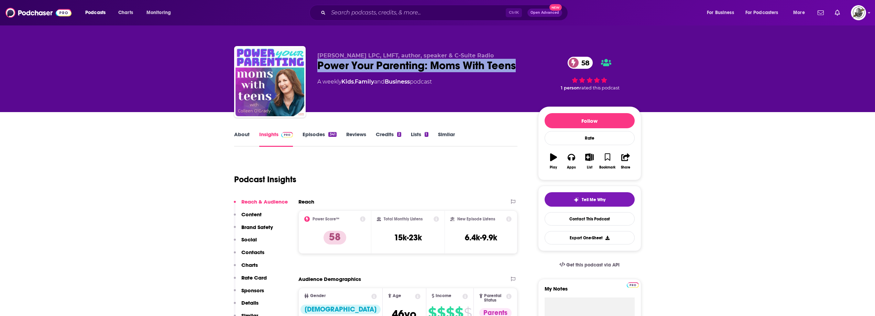
drag, startPoint x: 318, startPoint y: 67, endPoint x: 515, endPoint y: 64, distance: 197.6
click at [515, 64] on div "Power Your Parenting: Moms With Teens 58" at bounding box center [422, 65] width 210 height 13
copy h2 "Power Your Parenting: Moms With Teens"
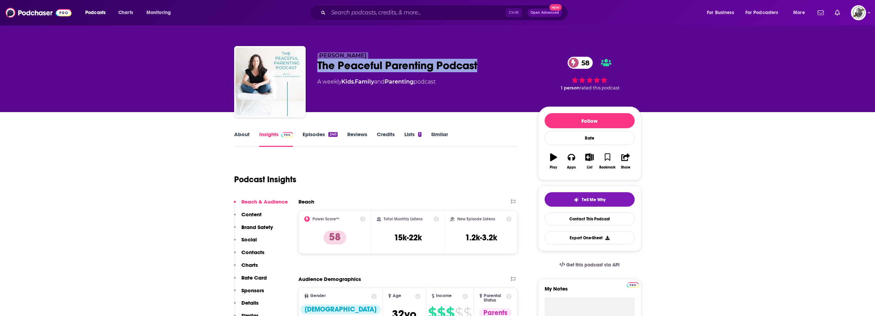
drag, startPoint x: 339, startPoint y: 59, endPoint x: 401, endPoint y: 63, distance: 62.7
click at [492, 65] on div "Sarah Rosensweet The Peaceful Parenting Podcast 58 A weekly Kids , Family and P…" at bounding box center [422, 79] width 210 height 55
click at [378, 59] on div "The Peaceful Parenting Podcast 58" at bounding box center [422, 65] width 210 height 13
click at [333, 61] on div "The Peaceful Parenting Podcast 58" at bounding box center [422, 65] width 210 height 13
drag, startPoint x: 416, startPoint y: 64, endPoint x: 481, endPoint y: 66, distance: 64.6
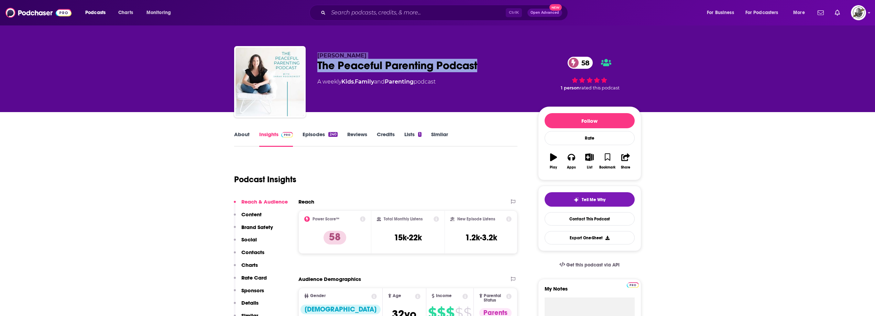
click at [481, 66] on div "Sarah Rosensweet The Peaceful Parenting Podcast 58 A weekly Kids , Family and P…" at bounding box center [437, 83] width 407 height 74
copy div "Sarah Rosensweet The Peaceful Parenting Podcast"
click at [346, 51] on div "Sarah Rosensweet The Peaceful Parenting Podcast 58 A weekly Kids , Family and P…" at bounding box center [437, 83] width 407 height 74
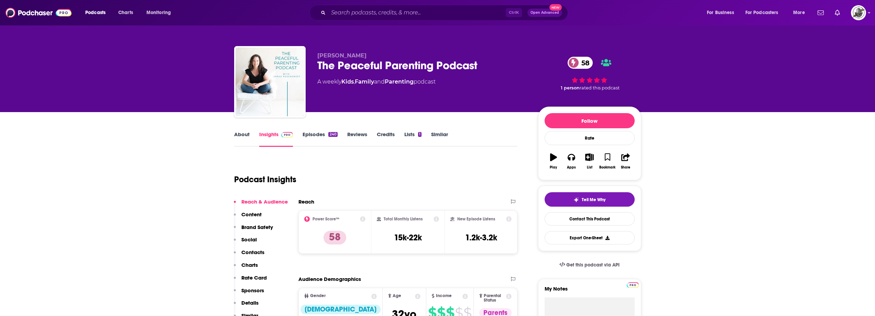
drag, startPoint x: 317, startPoint y: 53, endPoint x: 385, endPoint y: 54, distance: 68.0
click at [385, 54] on p "Sarah Rosensweet" at bounding box center [422, 55] width 210 height 7
copy span "Sarah Rosensweet"
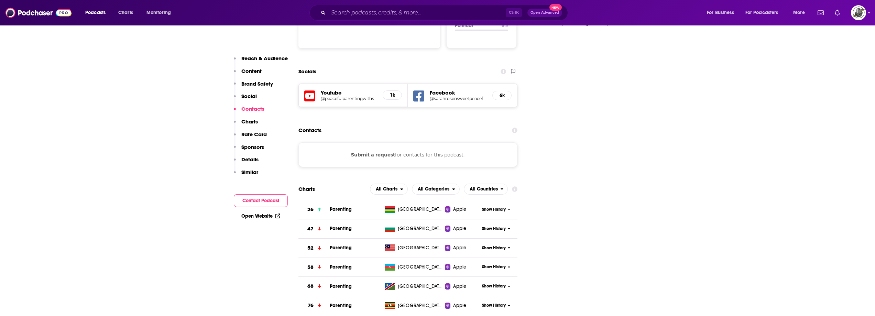
scroll to position [756, 0]
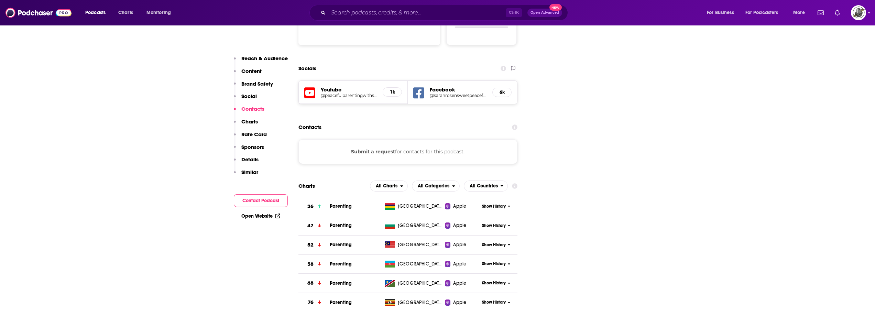
click at [419, 87] on icon at bounding box center [418, 93] width 11 height 13
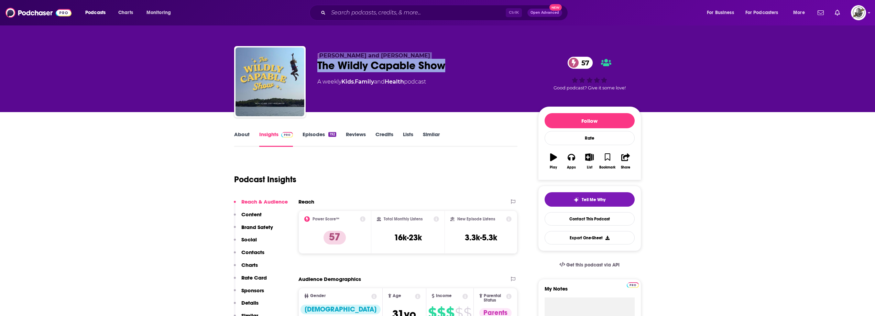
drag, startPoint x: 323, startPoint y: 52, endPoint x: 455, endPoint y: 65, distance: 133.3
click at [455, 65] on div "[PERSON_NAME] and [PERSON_NAME] The Wildly Capable Show 57 A weekly Kids , Fami…" at bounding box center [437, 83] width 407 height 74
click at [357, 61] on div "The Wildly Capable Show 57" at bounding box center [422, 65] width 210 height 13
drag, startPoint x: 317, startPoint y: 55, endPoint x: 474, endPoint y: 61, distance: 156.8
click at [474, 61] on div "[PERSON_NAME] and [PERSON_NAME] The Wildly Capable Show 57 A weekly Kids , Fami…" at bounding box center [422, 79] width 210 height 55
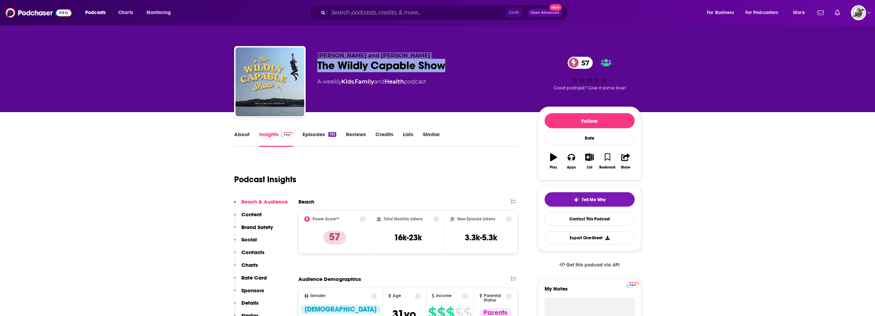
copy div "[PERSON_NAME] and [PERSON_NAME] The Wildly Capable Show"
click at [326, 59] on div "The Wildly Capable Show 57" at bounding box center [422, 65] width 210 height 13
drag, startPoint x: 392, startPoint y: 53, endPoint x: 410, endPoint y: 53, distance: 17.5
click at [410, 53] on div "[PERSON_NAME] and [PERSON_NAME] The Wildly Capable Show 57 A weekly Kids , Fami…" at bounding box center [437, 83] width 407 height 74
copy span "[PERSON_NAME] and [PERSON_NAME]"
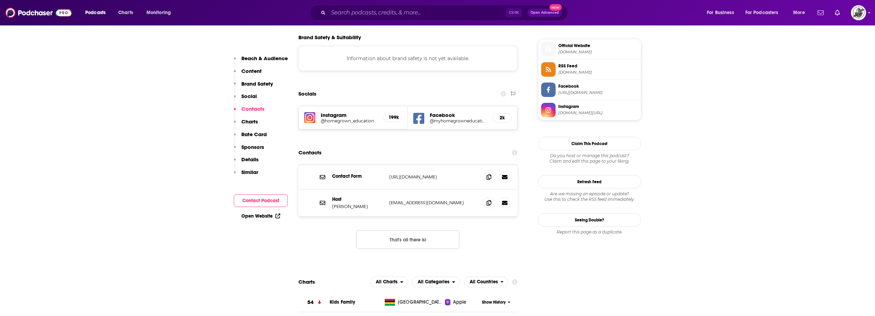
scroll to position [619, 0]
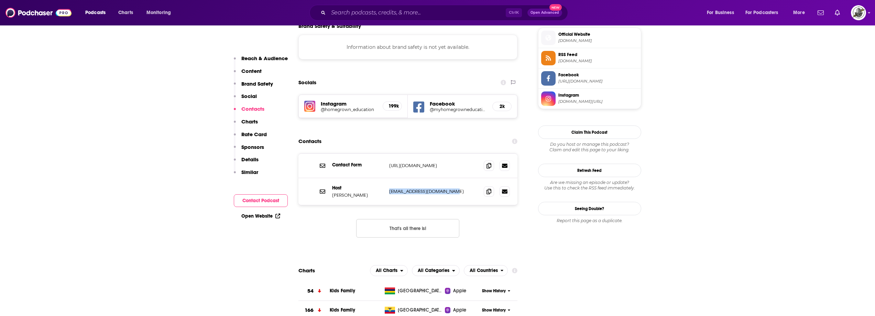
drag, startPoint x: 388, startPoint y: 157, endPoint x: 459, endPoint y: 158, distance: 70.4
click at [459, 178] on div "Host [PERSON_NAME] [PERSON_NAME][EMAIL_ADDRESS][DOMAIN_NAME] [PERSON_NAME][EMAI…" at bounding box center [407, 191] width 219 height 27
copy p "[EMAIL_ADDRESS][DOMAIN_NAME]"
click at [415, 188] on p "[EMAIL_ADDRESS][DOMAIN_NAME]" at bounding box center [433, 191] width 89 height 6
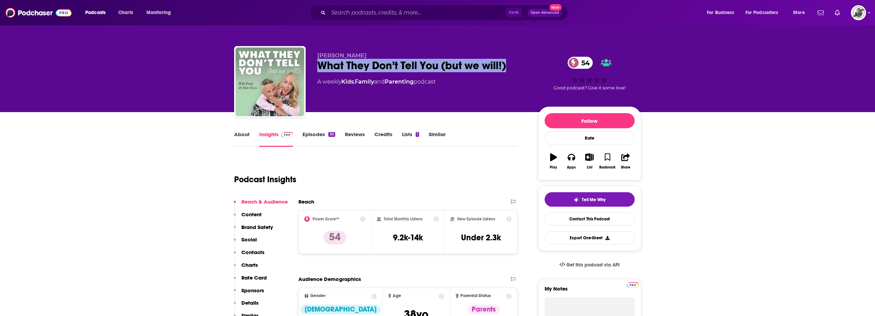
drag, startPoint x: 378, startPoint y: 67, endPoint x: 513, endPoint y: 68, distance: 135.1
click at [513, 68] on div "What They Don’t Tell You (but we will!) 54" at bounding box center [422, 65] width 210 height 13
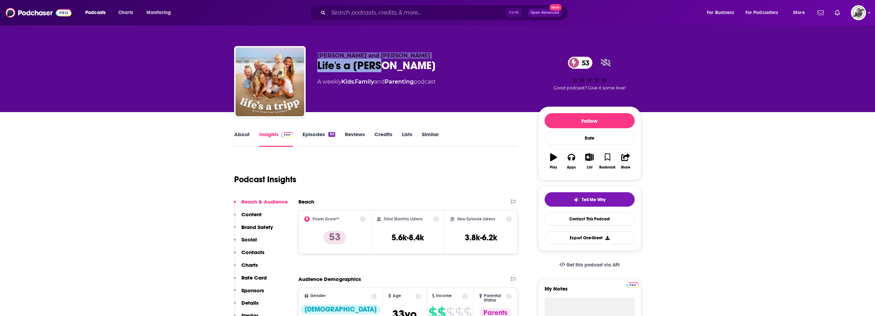
drag, startPoint x: 319, startPoint y: 53, endPoint x: 388, endPoint y: 63, distance: 69.9
click at [388, 63] on div "[PERSON_NAME] and [PERSON_NAME] Life's a [PERSON_NAME] 53 A weekly Kids , Famil…" at bounding box center [422, 79] width 210 height 55
copy div "[PERSON_NAME] and [PERSON_NAME] Life's a [PERSON_NAME]"
click at [326, 62] on div "Life's a [PERSON_NAME] 53" at bounding box center [422, 65] width 210 height 13
drag, startPoint x: 316, startPoint y: 56, endPoint x: 393, endPoint y: 49, distance: 77.2
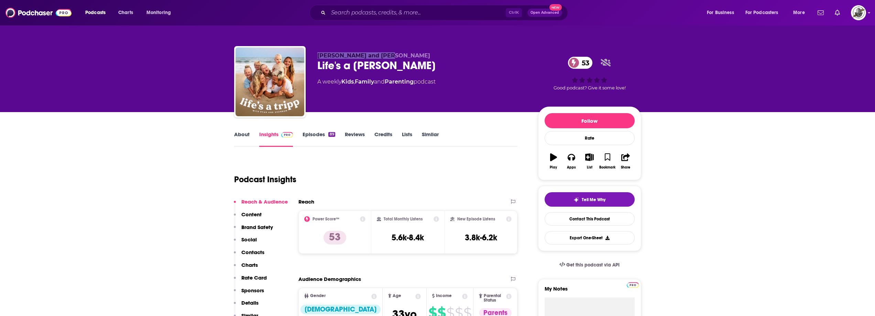
click at [393, 49] on div "[PERSON_NAME] and [PERSON_NAME] Life's a [PERSON_NAME] 53 A weekly Kids , Famil…" at bounding box center [437, 83] width 407 height 74
copy span "Ryan and Shannon Tripp"
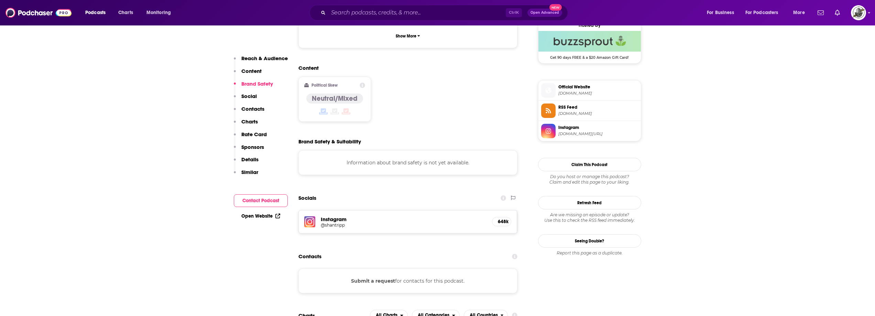
scroll to position [515, 0]
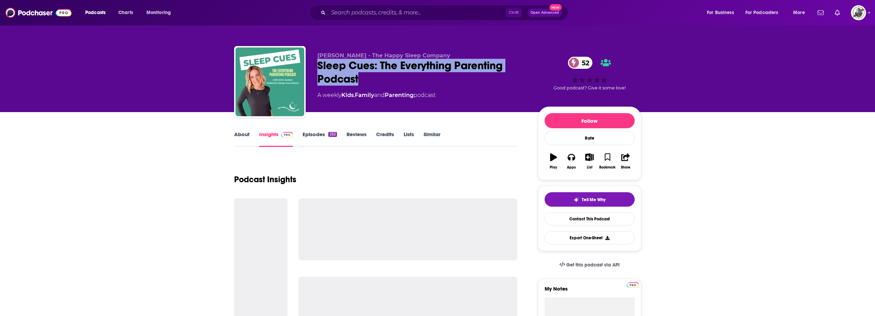
drag, startPoint x: 318, startPoint y: 67, endPoint x: 378, endPoint y: 79, distance: 62.0
click at [378, 79] on div "Sleep Cues: The Everything Parenting Podcast 52" at bounding box center [422, 72] width 210 height 27
copy h2 "Sleep Cues: The Everything Parenting Podcast"
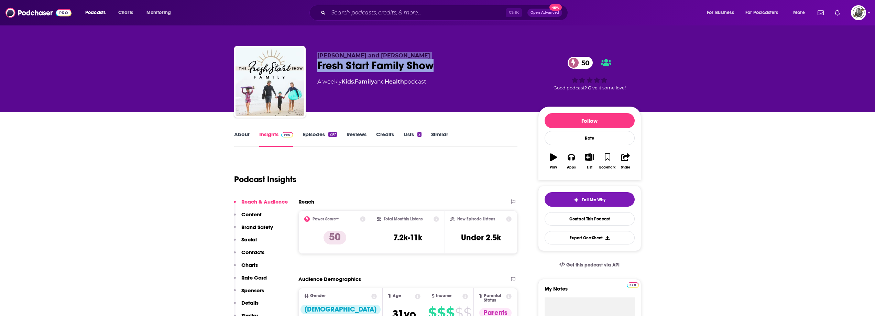
drag, startPoint x: 317, startPoint y: 53, endPoint x: 444, endPoint y: 69, distance: 127.9
click at [444, 69] on div "[PERSON_NAME] and [PERSON_NAME] Fresh Start Family Show 50 A weekly Kids , Fami…" at bounding box center [422, 79] width 210 height 55
copy div "[PERSON_NAME] and [PERSON_NAME] Fresh Start Family Show"
click at [339, 93] on div "[PERSON_NAME] and [PERSON_NAME] Fresh Start Family Show 50 A weekly Kids , Fami…" at bounding box center [422, 79] width 210 height 55
drag, startPoint x: 320, startPoint y: 56, endPoint x: 381, endPoint y: 52, distance: 60.6
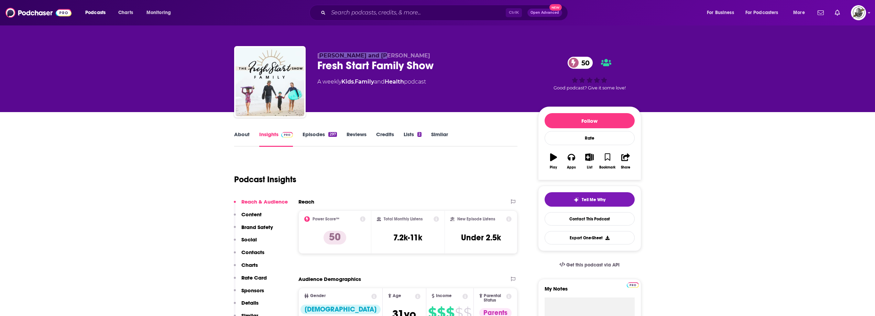
click at [381, 52] on div "[PERSON_NAME] and [PERSON_NAME] Fresh Start Family Show 50 A weekly Kids , Fami…" at bounding box center [437, 83] width 407 height 74
click at [315, 53] on div "[PERSON_NAME] and [PERSON_NAME] Fresh Start Family Show 50 A weekly Kids , Fami…" at bounding box center [437, 83] width 407 height 74
drag, startPoint x: 316, startPoint y: 53, endPoint x: 399, endPoint y: 52, distance: 83.5
click at [399, 52] on div "[PERSON_NAME] and [PERSON_NAME] Fresh Start Family Show 50 A weekly Kids , Fami…" at bounding box center [437, 83] width 407 height 74
copy p "[PERSON_NAME] and [PERSON_NAME]"
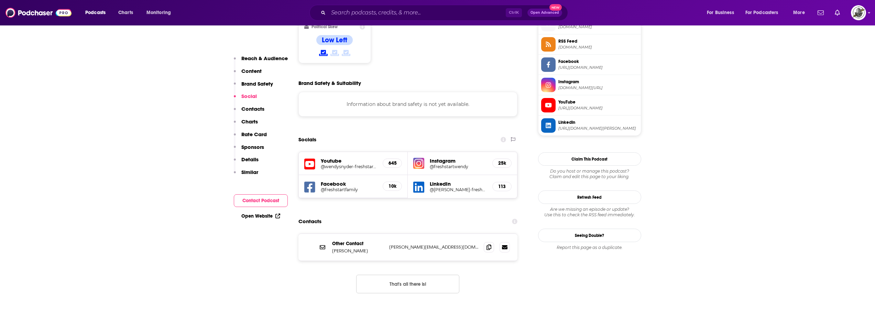
scroll to position [584, 0]
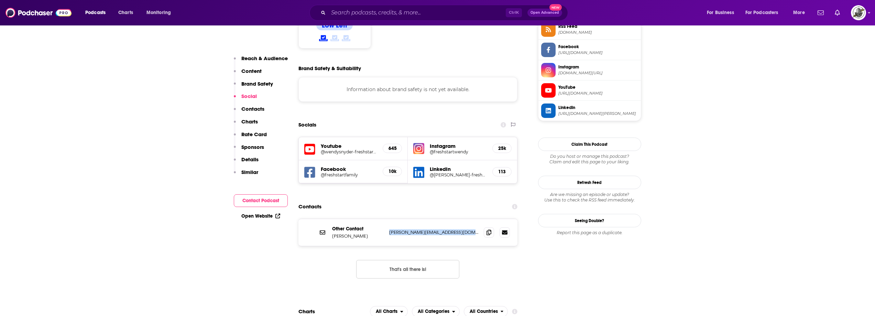
drag, startPoint x: 387, startPoint y: 196, endPoint x: 467, endPoint y: 197, distance: 79.7
click at [467, 219] on div "Other Contact [PERSON_NAME] [PERSON_NAME][EMAIL_ADDRESS][DOMAIN_NAME] [PERSON_N…" at bounding box center [407, 232] width 219 height 27
copy p "[PERSON_NAME][EMAIL_ADDRESS][DOMAIN_NAME]"
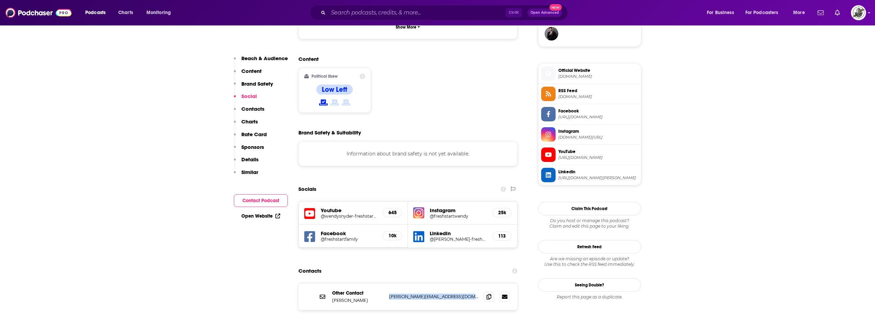
scroll to position [515, 0]
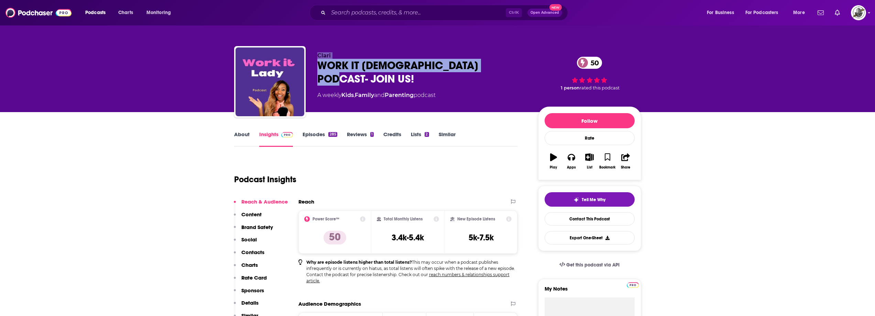
drag, startPoint x: 316, startPoint y: 56, endPoint x: 498, endPoint y: 70, distance: 182.0
click at [498, 70] on div "Clari WORK IT [DEMOGRAPHIC_DATA] PODCAST- JOIN US! 50 A weekly Kids , Family an…" at bounding box center [437, 83] width 407 height 74
copy div "Clari WORK IT [DEMOGRAPHIC_DATA] PODCAST- JOIN US!"
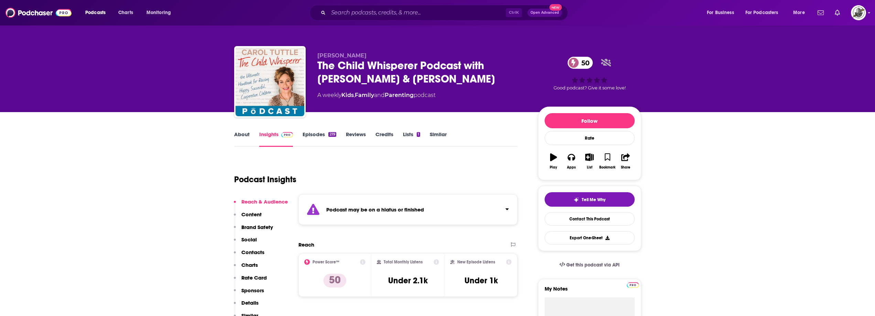
click at [420, 210] on strong "Podcast may be on a hiatus or finished" at bounding box center [375, 209] width 98 height 7
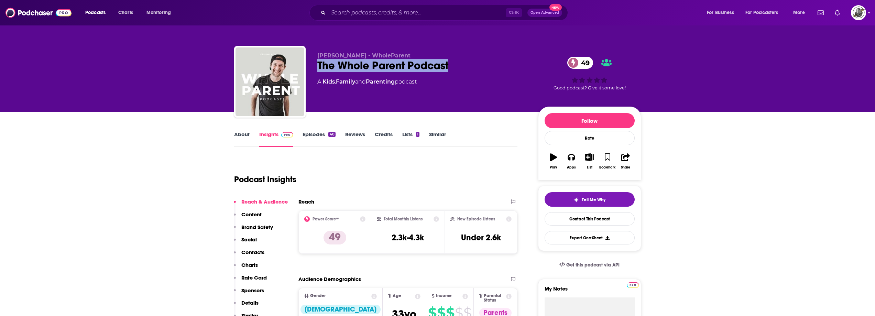
drag, startPoint x: 318, startPoint y: 64, endPoint x: 458, endPoint y: 62, distance: 140.6
click at [458, 62] on div "The Whole Parent Podcast 49" at bounding box center [422, 65] width 210 height 13
copy h2 "The Whole Parent Podcast"
click at [308, 63] on div "Jon Fogel - WholeParent The Whole Parent Podcast 49 A Kids , Family and Parenti…" at bounding box center [437, 83] width 407 height 74
drag, startPoint x: 326, startPoint y: 56, endPoint x: 346, endPoint y: 55, distance: 19.9
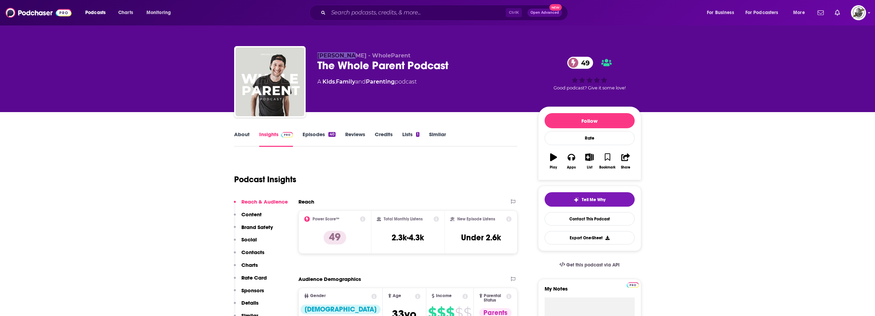
click at [346, 55] on div "Jon Fogel - WholeParent The Whole Parent Podcast 49 A Kids , Family and Parenti…" at bounding box center [437, 83] width 407 height 74
copy span "Jon Fogel"
click at [418, 174] on div "Podcast Insights" at bounding box center [373, 175] width 278 height 35
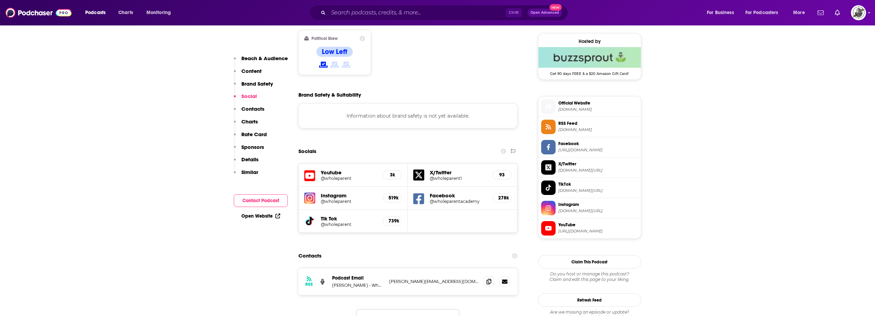
scroll to position [619, 0]
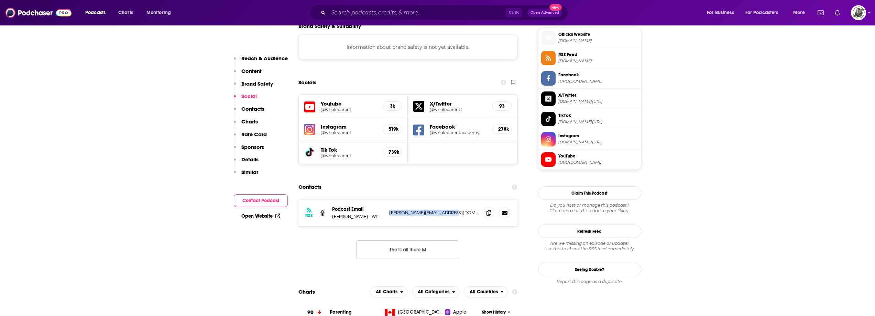
drag, startPoint x: 387, startPoint y: 187, endPoint x: 474, endPoint y: 186, distance: 86.6
click at [474, 199] on div "RSS Podcast Email Jon Fogel - WholeParent jon@wholeparentacademy.com jon@wholep…" at bounding box center [407, 212] width 219 height 27
copy p "jon@wholeparentacademy.com"
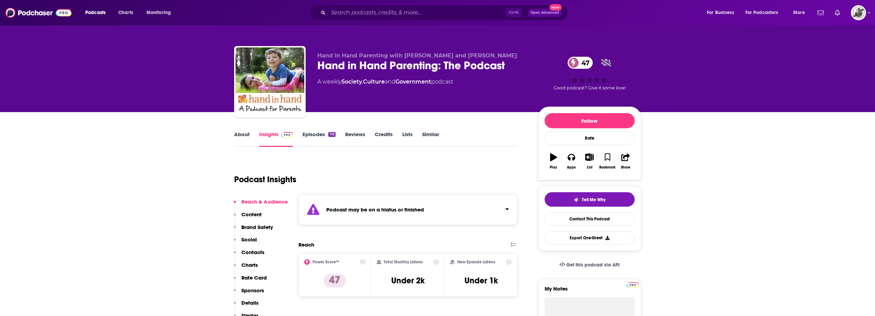
click at [409, 215] on div "Podcast may be on a hiatus or finished" at bounding box center [407, 209] width 219 height 31
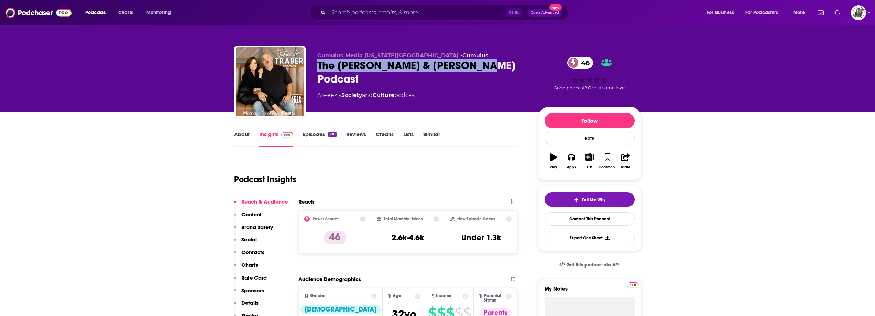
drag, startPoint x: 318, startPoint y: 69, endPoint x: 503, endPoint y: 67, distance: 184.9
click at [503, 67] on div "The [PERSON_NAME] & [PERSON_NAME] Podcast 46" at bounding box center [422, 72] width 210 height 27
copy h2 "The [PERSON_NAME] & [PERSON_NAME] Podcast"
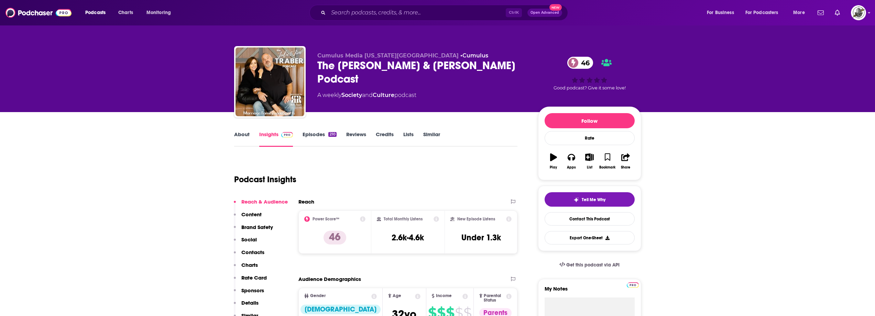
click at [463, 165] on div "Podcast Insights" at bounding box center [373, 175] width 278 height 35
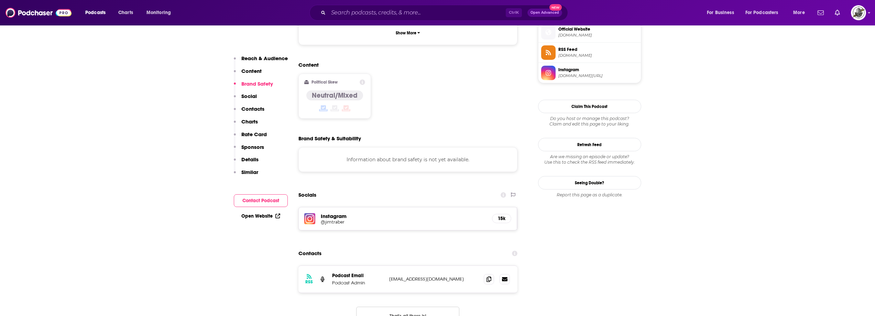
scroll to position [515, 0]
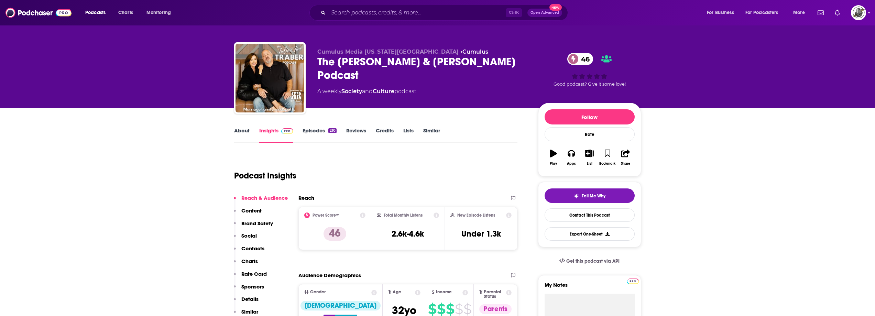
scroll to position [0, 0]
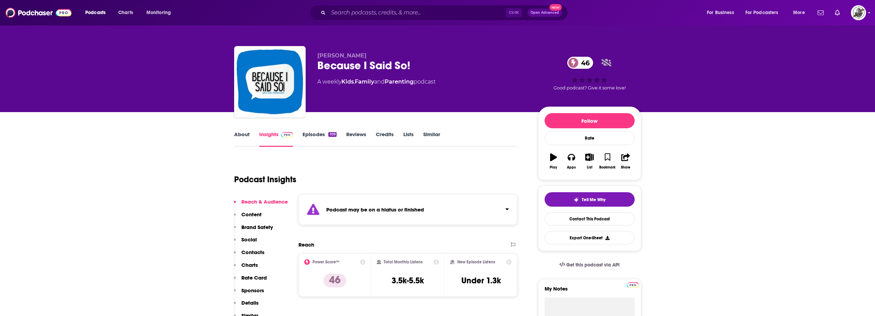
click at [437, 216] on div "Podcast may be on a hiatus or finished" at bounding box center [407, 209] width 219 height 31
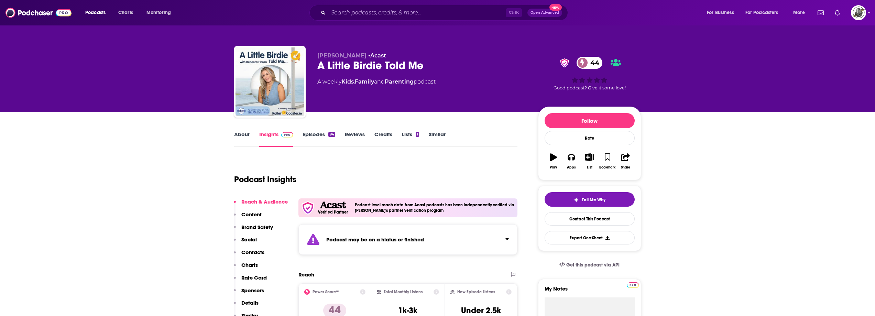
click at [419, 240] on strong "Podcast may be on a hiatus or finished" at bounding box center [375, 239] width 98 height 7
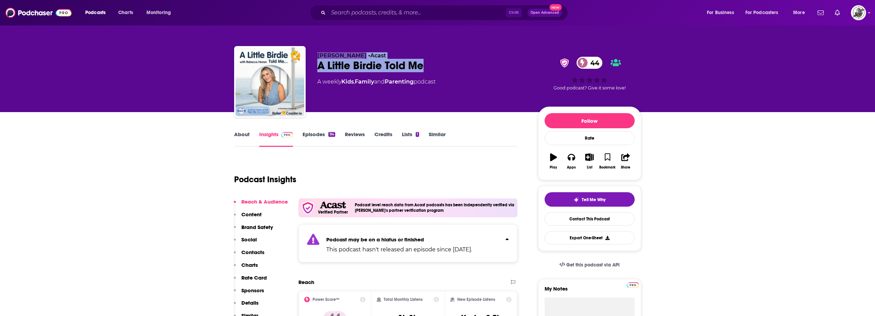
drag, startPoint x: 315, startPoint y: 55, endPoint x: 437, endPoint y: 70, distance: 123.3
click at [437, 70] on div "Rebecca Horan • Acast A Little Birdie Told Me 44 A weekly Kids , Family and Par…" at bounding box center [437, 83] width 407 height 74
copy div "Rebecca Horan • Acast A Little Birdie Told Me"
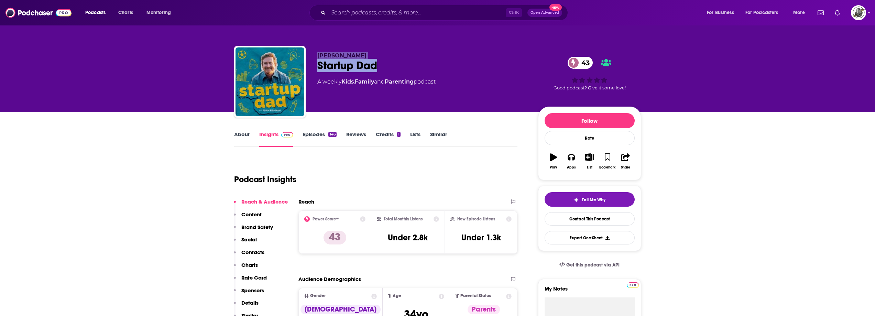
drag, startPoint x: 313, startPoint y: 55, endPoint x: 405, endPoint y: 68, distance: 93.5
click at [405, 68] on div "Adam Fishman Startup Dad 43 A weekly Kids , Family and Parenting podcast 43 Goo…" at bounding box center [437, 83] width 407 height 74
copy div "Adam Fishman Startup Dad"
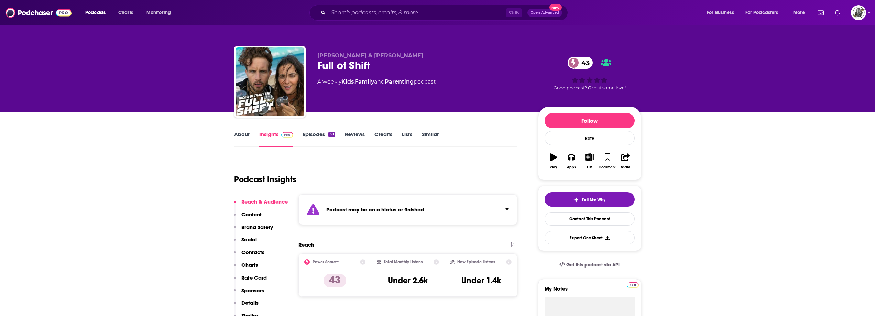
click at [427, 208] on div "Podcast may be on a hiatus or finished" at bounding box center [407, 209] width 219 height 31
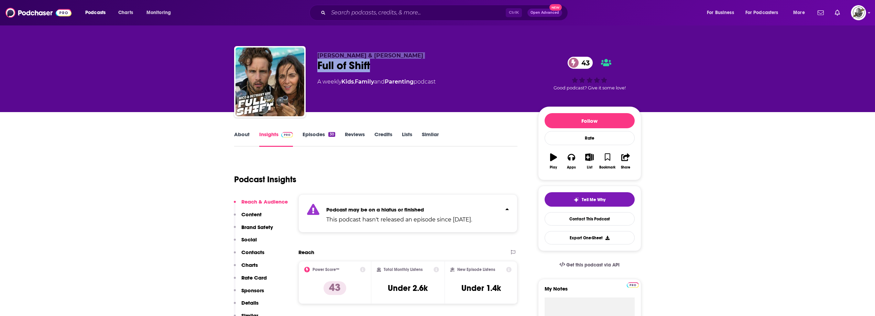
drag, startPoint x: 313, startPoint y: 54, endPoint x: 386, endPoint y: 64, distance: 74.2
click at [386, 64] on div "[PERSON_NAME] & [PERSON_NAME] Full of Shift 43 A weekly Kids , Family and Paren…" at bounding box center [437, 83] width 407 height 74
copy div "[PERSON_NAME] & [PERSON_NAME] Full of Shift"
click at [335, 68] on div "Full of Shift 43" at bounding box center [422, 65] width 210 height 13
drag, startPoint x: 315, startPoint y: 54, endPoint x: 428, endPoint y: 52, distance: 113.1
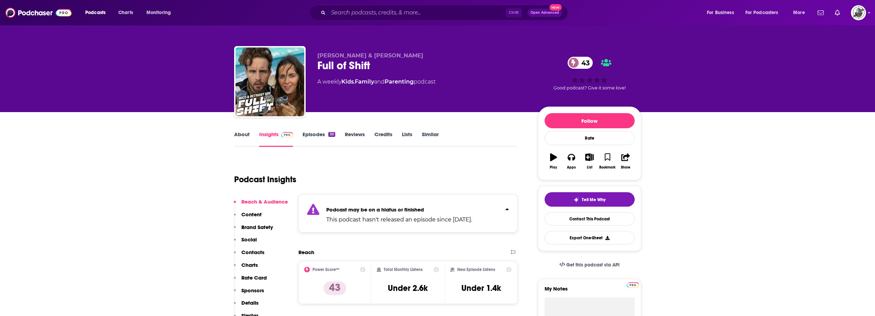
click at [428, 52] on div "Nico Tortorella & Bethany C. Meyers Full of Shift 43 A weekly Kids , Family and…" at bounding box center [437, 83] width 407 height 74
copy span "Nico Tortorella & Bethany C. Meyers"
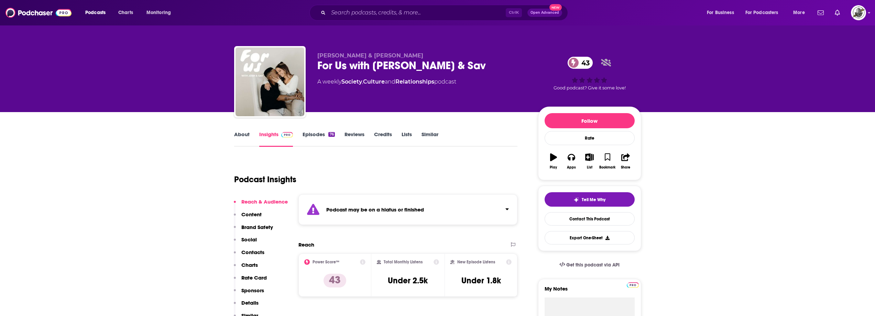
click at [447, 208] on div "Podcast may be on a hiatus or finished" at bounding box center [407, 209] width 219 height 31
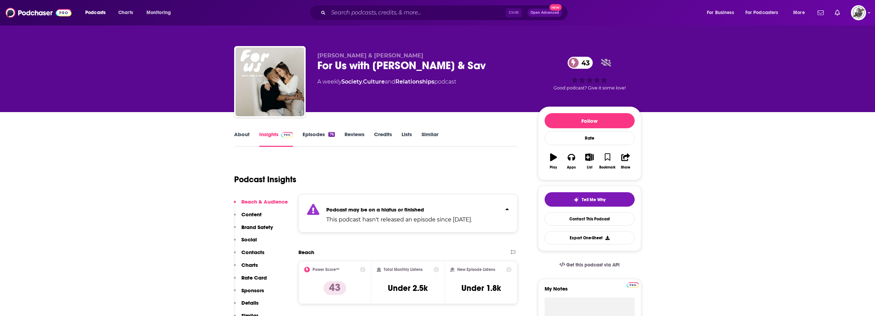
click at [447, 208] on p "Podcast may be on a hiatus or finished" at bounding box center [399, 209] width 146 height 7
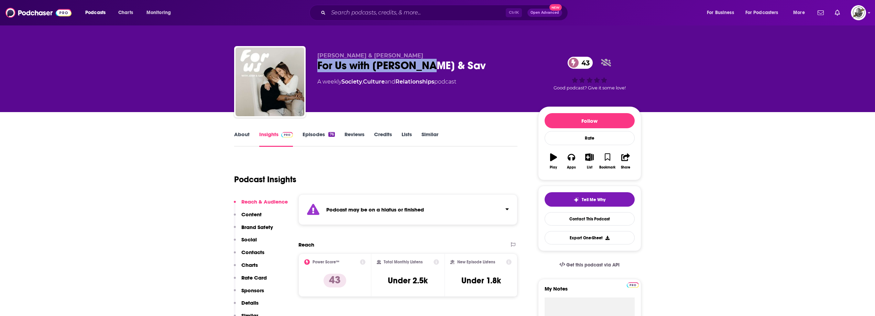
drag, startPoint x: 317, startPoint y: 67, endPoint x: 460, endPoint y: 67, distance: 143.6
click at [460, 67] on div "[PERSON_NAME] & [PERSON_NAME] For Us with [PERSON_NAME] & Sav 43 A weekly Socie…" at bounding box center [437, 83] width 407 height 74
copy h2 "For Us with [PERSON_NAME] & Sav"
